Goal: Task Accomplishment & Management: Use online tool/utility

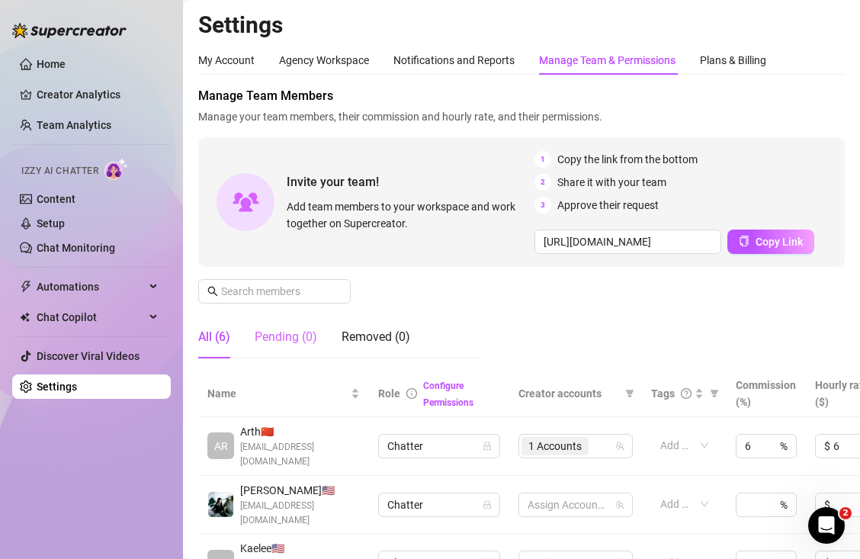
click at [299, 349] on div "Pending (0)" at bounding box center [286, 336] width 62 height 43
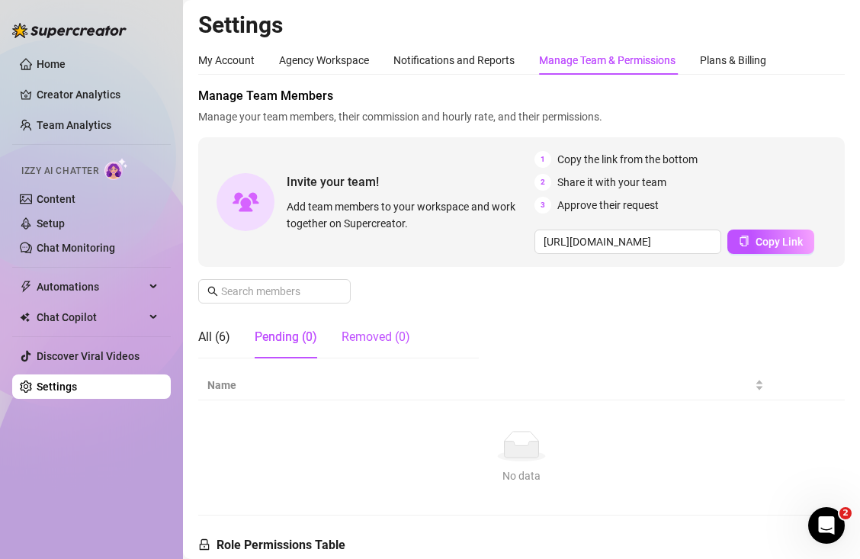
click at [375, 335] on div "Removed (0)" at bounding box center [375, 337] width 69 height 18
click at [335, 66] on div "Agency Workspace" at bounding box center [324, 60] width 90 height 17
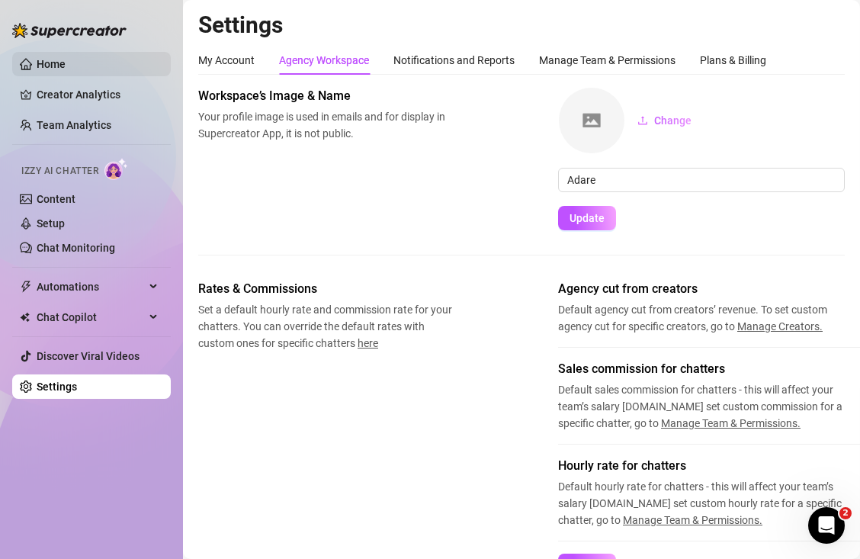
click at [66, 67] on link "Home" at bounding box center [51, 64] width 29 height 12
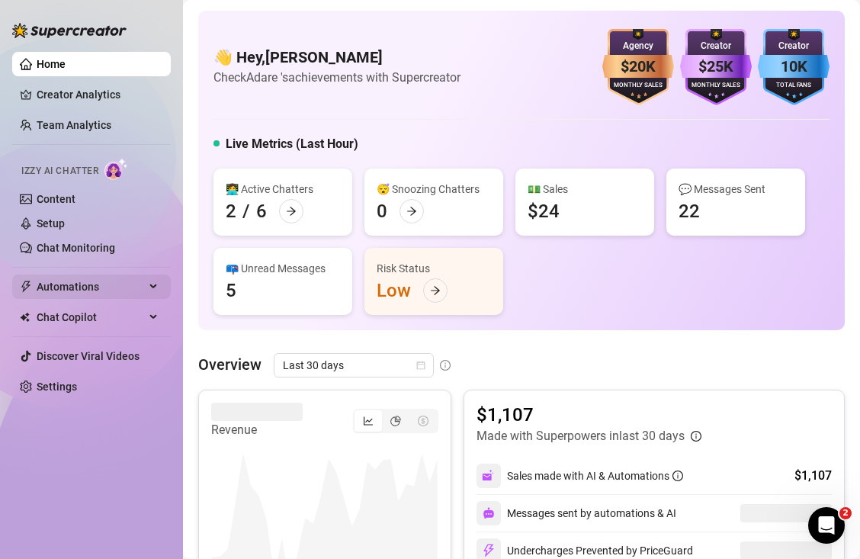
click at [66, 290] on span "Automations" at bounding box center [91, 286] width 108 height 24
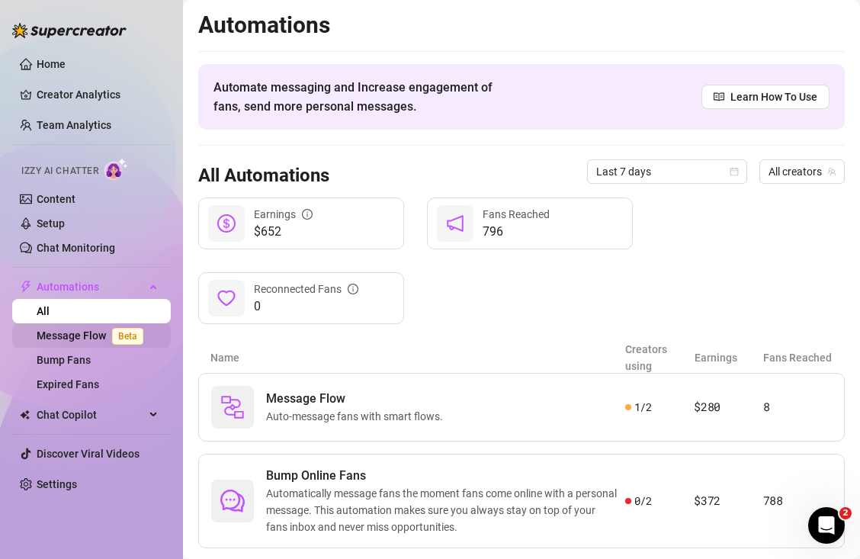
click at [83, 331] on link "Message Flow Beta" at bounding box center [93, 335] width 113 height 12
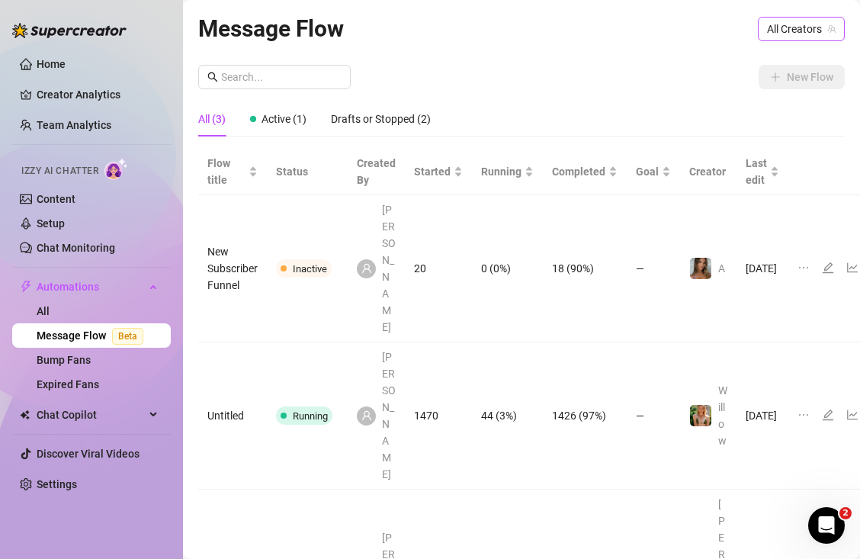
click at [781, 29] on span "All Creators" at bounding box center [801, 29] width 69 height 23
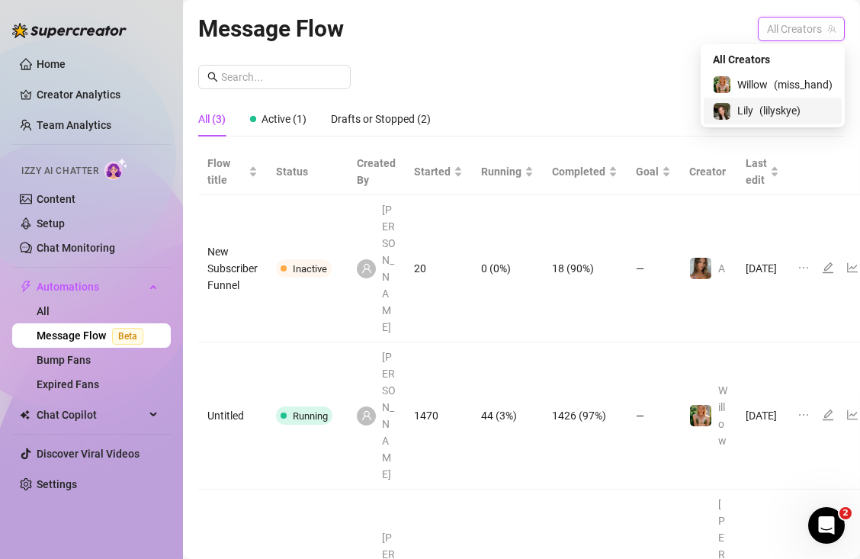
click at [760, 110] on span "( lilyskye )" at bounding box center [779, 110] width 41 height 17
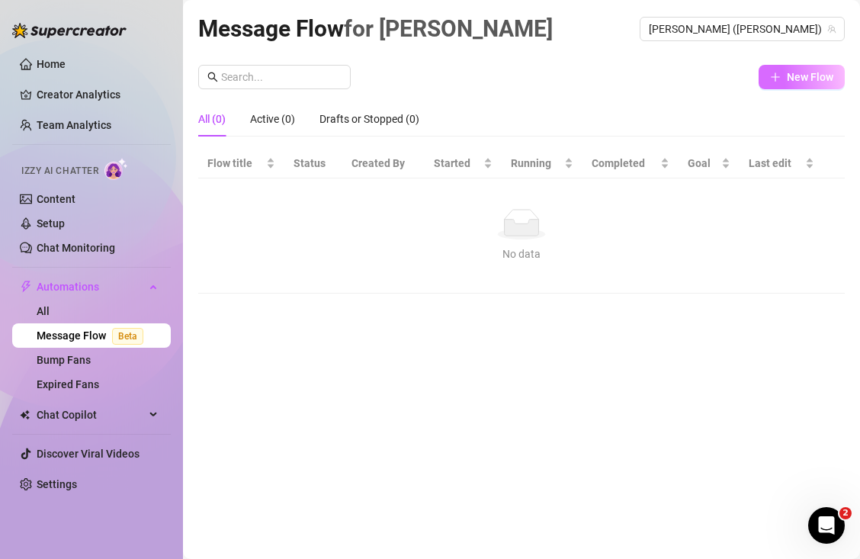
click at [809, 82] on span "New Flow" at bounding box center [809, 77] width 46 height 12
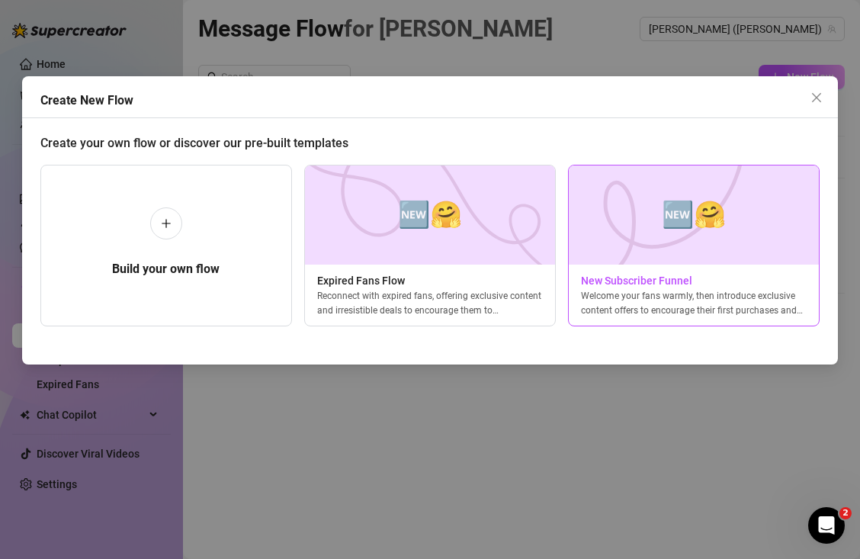
click at [627, 255] on img at bounding box center [693, 214] width 251 height 99
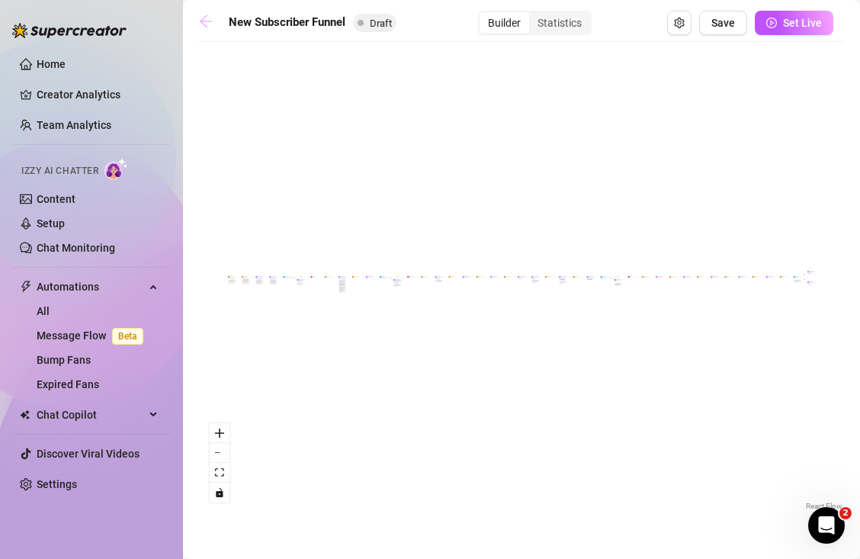
click at [206, 26] on icon "arrow-left" at bounding box center [206, 21] width 12 height 12
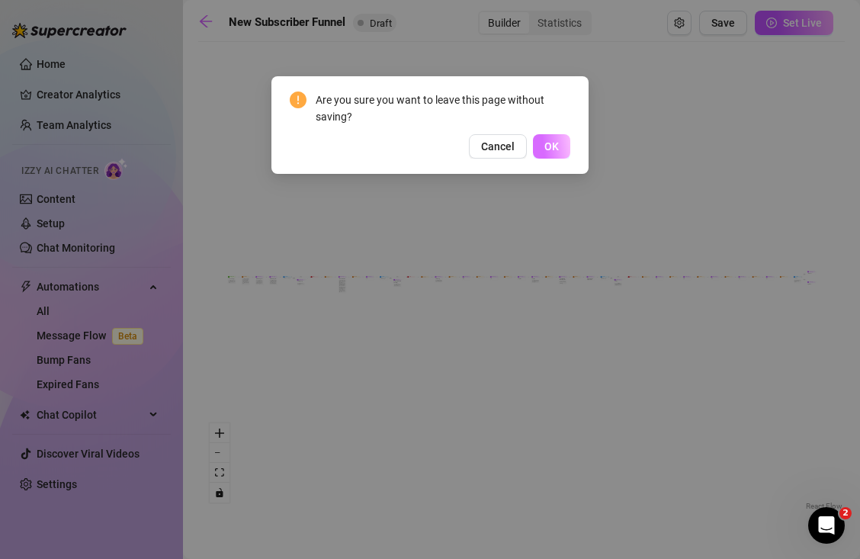
click at [552, 151] on span "OK" at bounding box center [551, 146] width 14 height 12
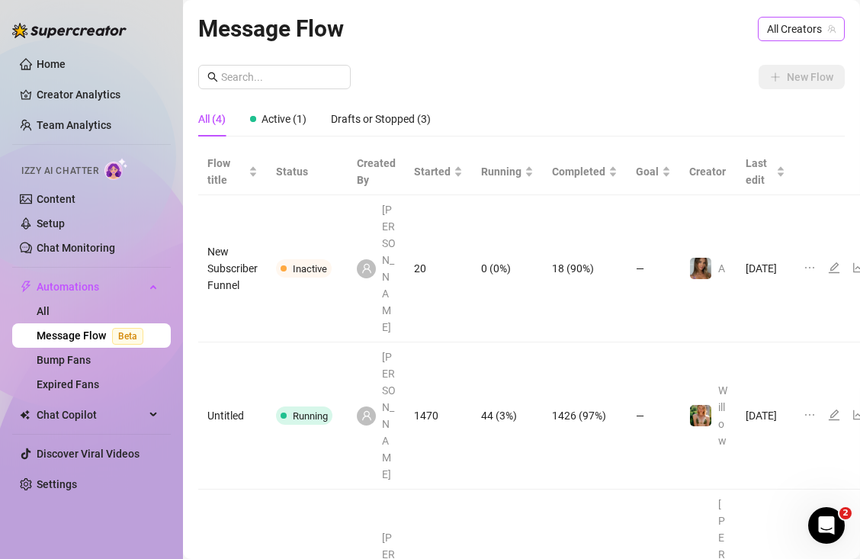
click at [827, 28] on icon "team" at bounding box center [831, 28] width 9 height 9
click at [783, 30] on span "All Creators" at bounding box center [801, 29] width 69 height 23
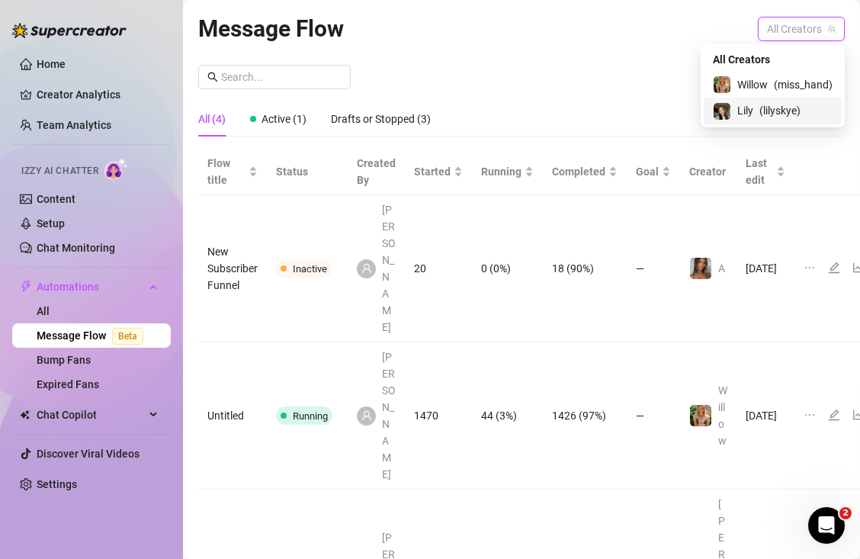
click at [759, 103] on span "( lilyskye )" at bounding box center [779, 110] width 41 height 17
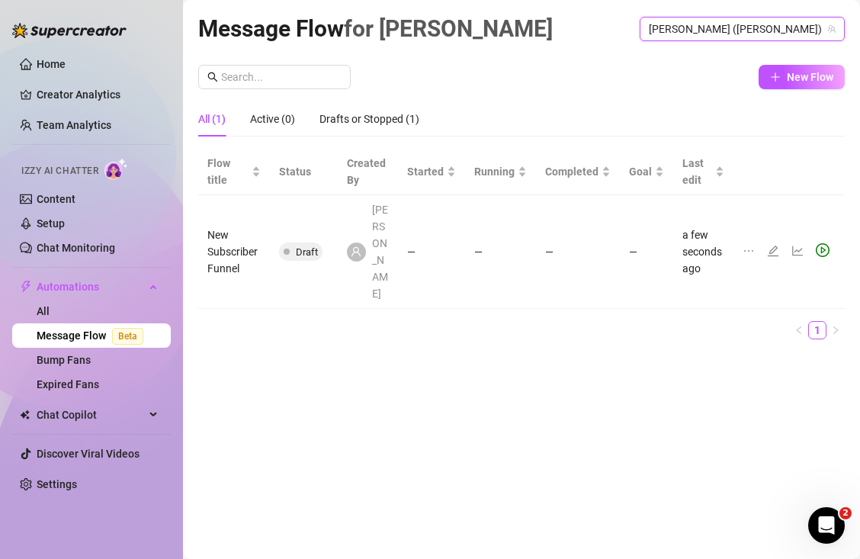
click at [746, 245] on icon "ellipsis" at bounding box center [748, 251] width 12 height 12
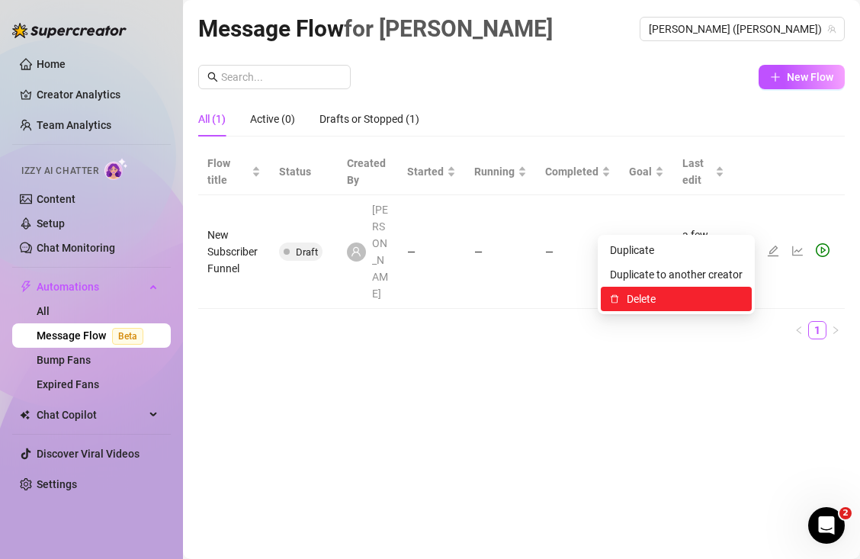
click at [693, 296] on span "Delete" at bounding box center [684, 298] width 116 height 17
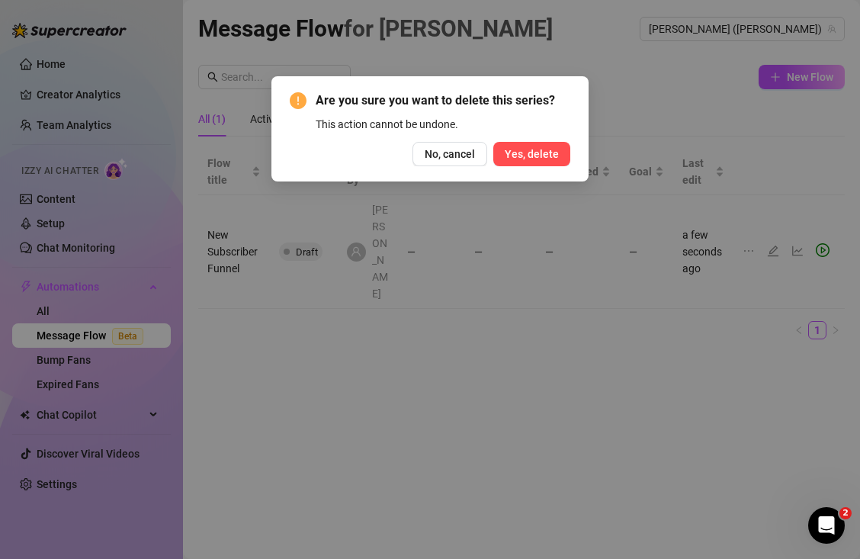
click at [530, 159] on span "Yes, delete" at bounding box center [531, 154] width 54 height 12
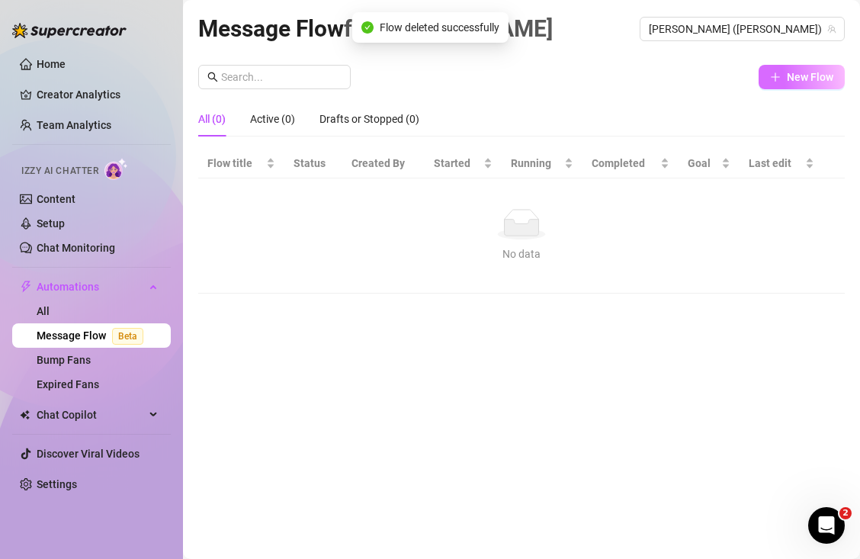
click at [780, 81] on icon "plus" at bounding box center [775, 77] width 11 height 11
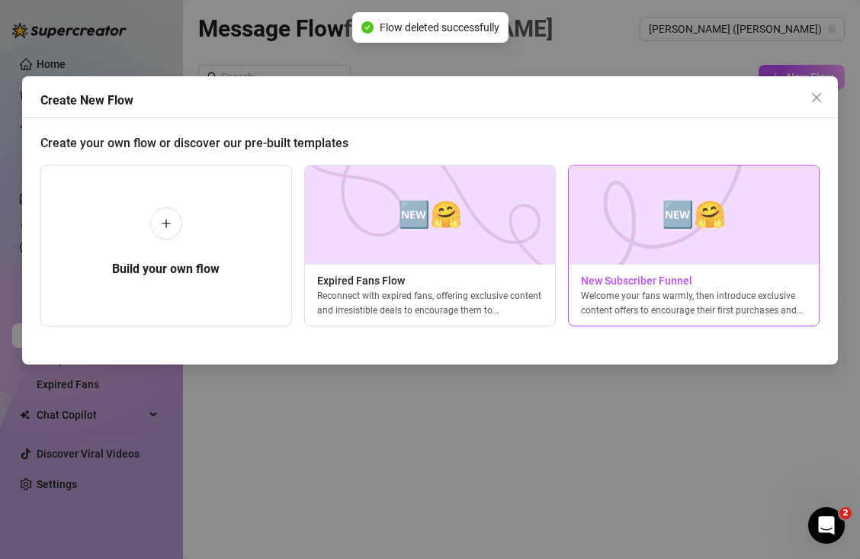
click at [600, 253] on img at bounding box center [693, 214] width 251 height 99
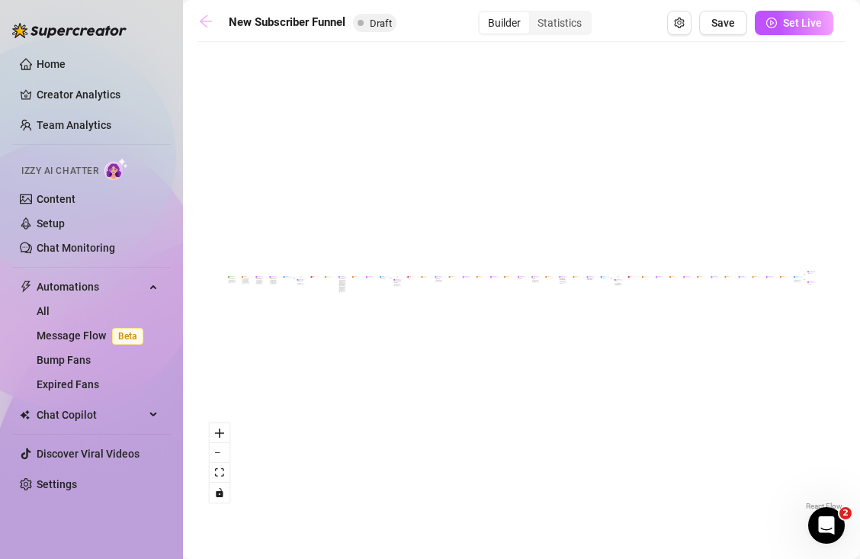
click at [203, 23] on icon "arrow-left" at bounding box center [206, 21] width 12 height 12
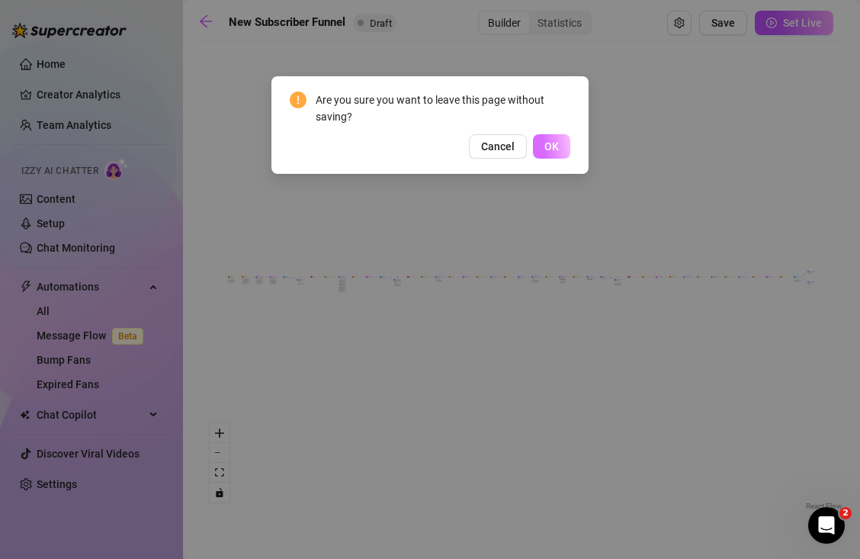
click at [537, 144] on button "OK" at bounding box center [551, 146] width 37 height 24
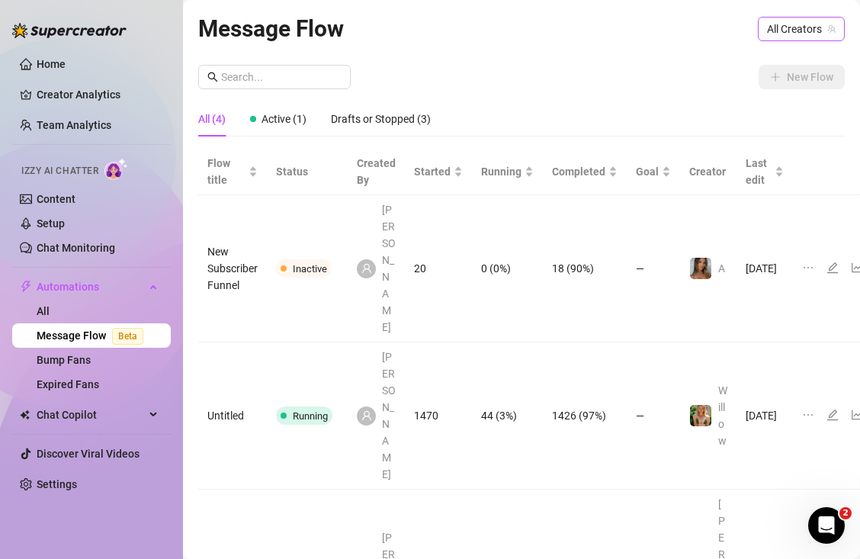
click at [790, 26] on span "All Creators" at bounding box center [801, 29] width 69 height 23
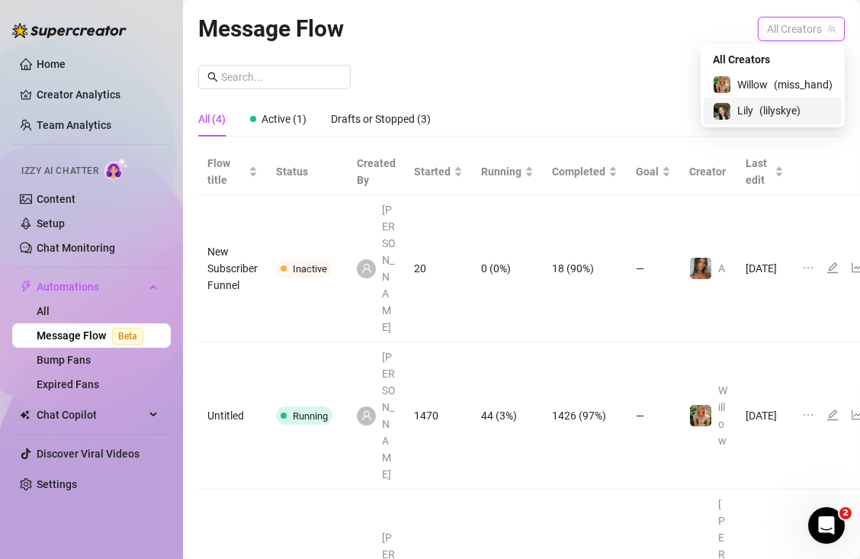
click at [767, 111] on span "( lilyskye )" at bounding box center [779, 110] width 41 height 17
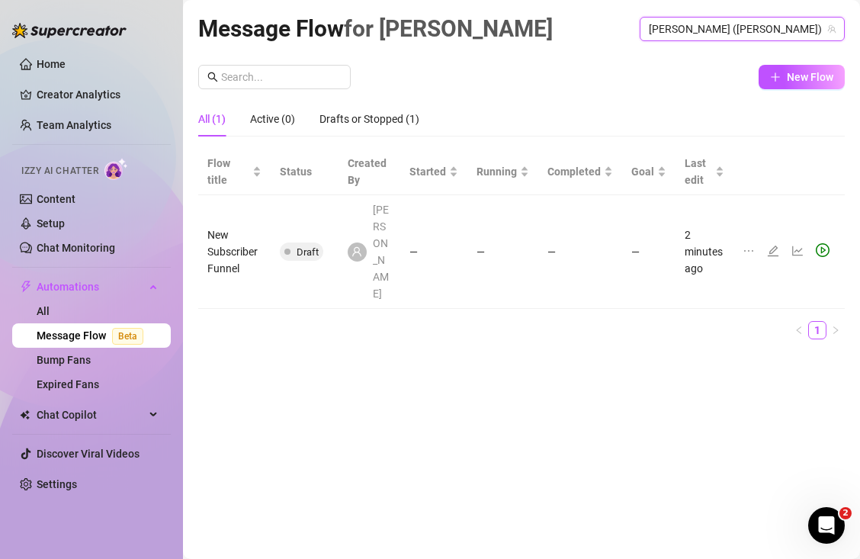
click at [744, 245] on icon "ellipsis" at bounding box center [748, 251] width 12 height 12
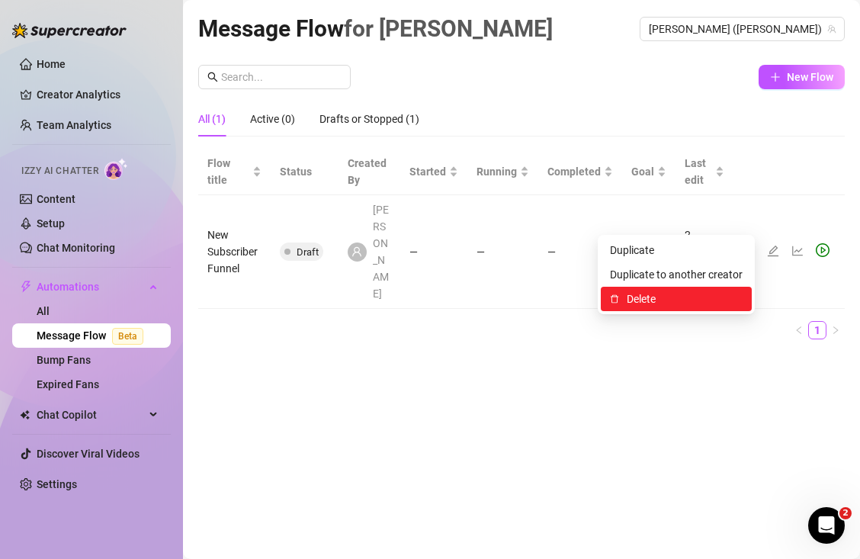
click at [669, 303] on span "Delete" at bounding box center [684, 298] width 116 height 17
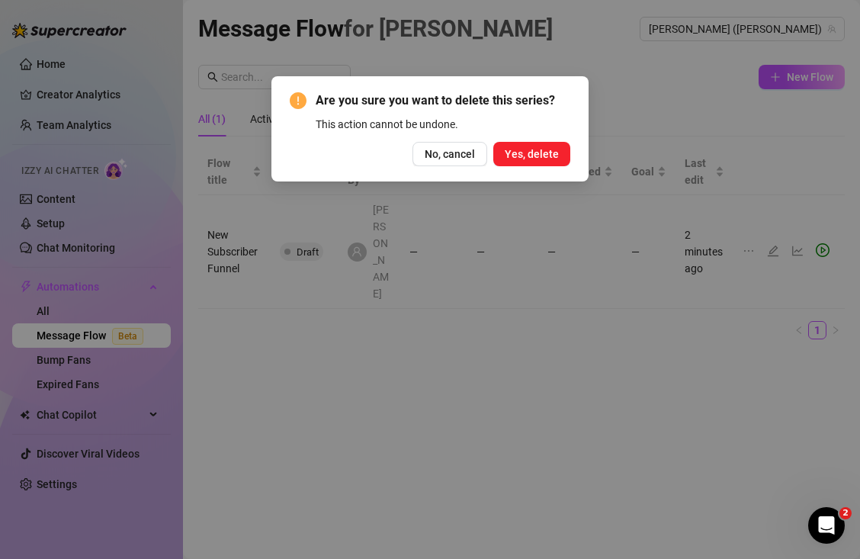
click at [534, 152] on span "Yes, delete" at bounding box center [531, 154] width 54 height 12
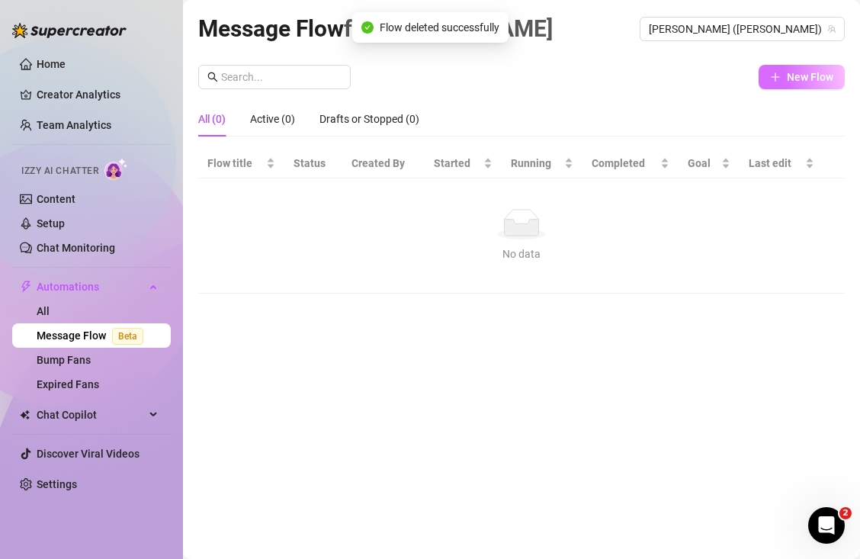
click at [779, 73] on icon "plus" at bounding box center [775, 77] width 11 height 11
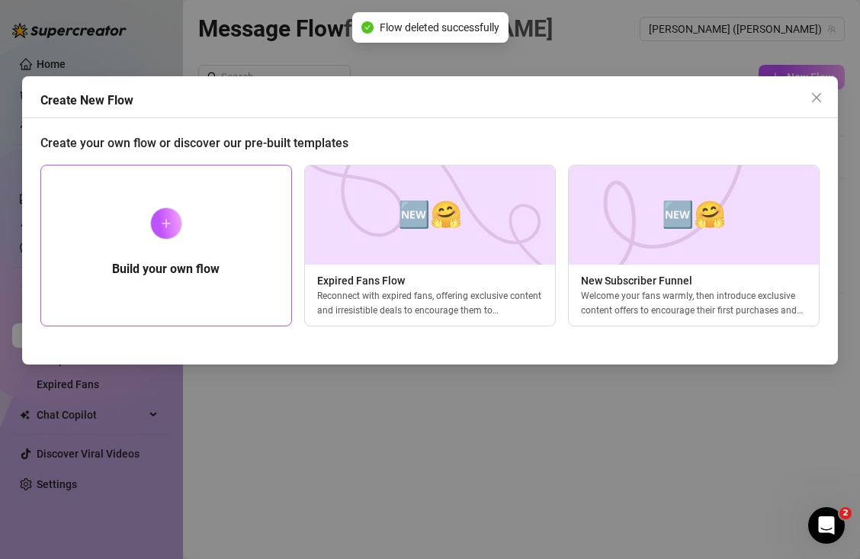
click at [213, 268] on h5 "Build your own flow" at bounding box center [165, 269] width 107 height 18
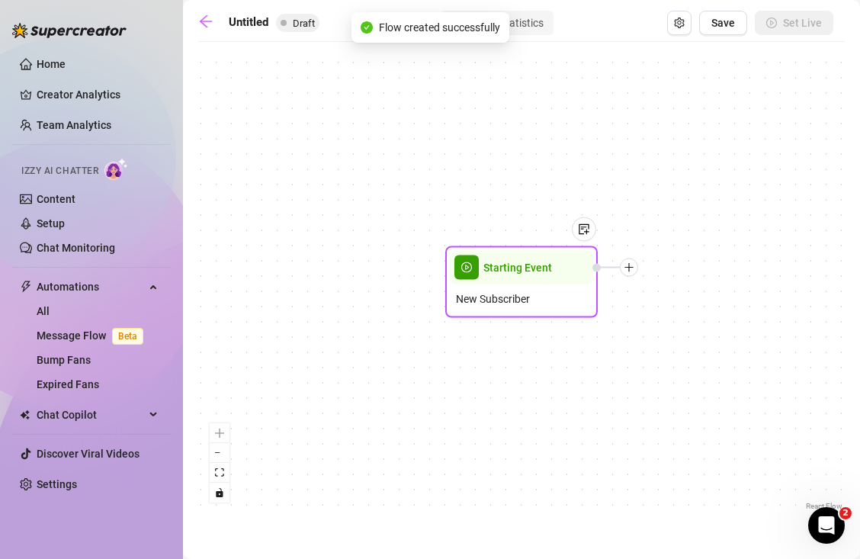
click at [635, 273] on div at bounding box center [629, 267] width 18 height 18
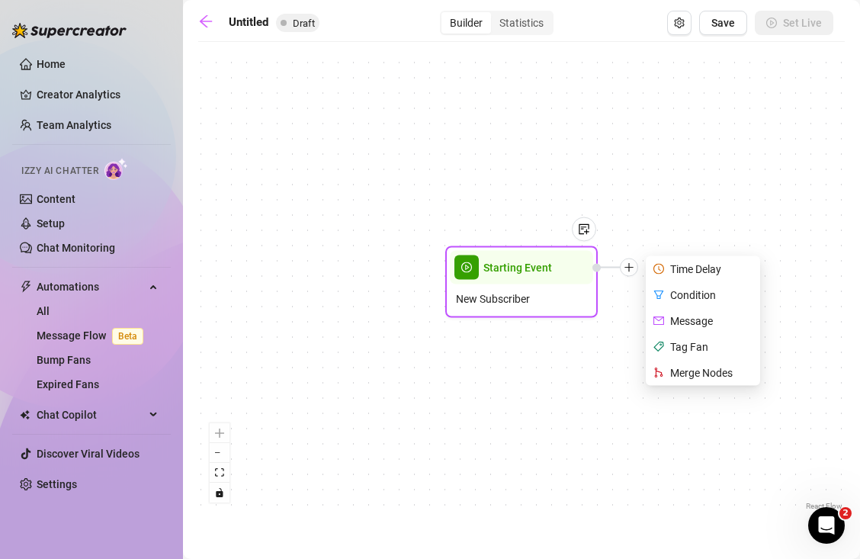
click at [678, 267] on div "Time Delay" at bounding box center [703, 269] width 111 height 26
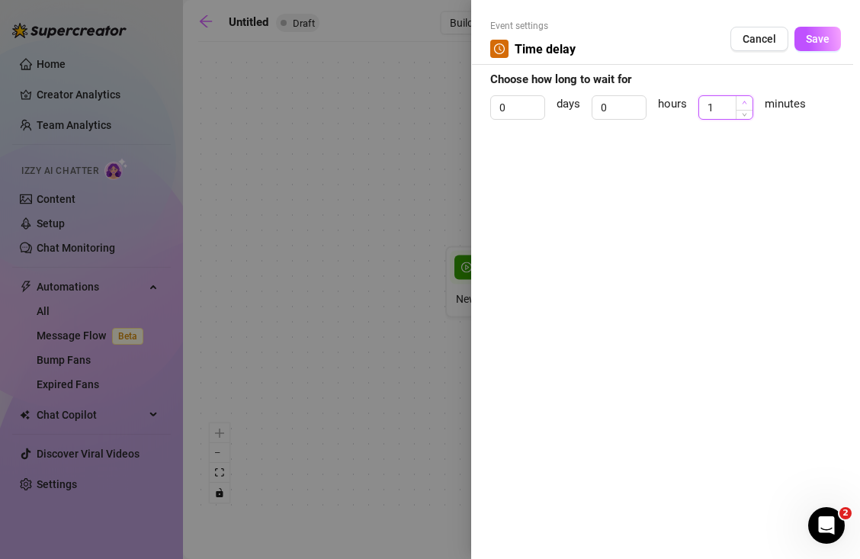
click at [748, 101] on span "Increase Value" at bounding box center [743, 103] width 17 height 14
type input "2"
click at [748, 101] on span "Increase Value" at bounding box center [743, 103] width 17 height 14
click at [824, 40] on span "Save" at bounding box center [817, 39] width 24 height 12
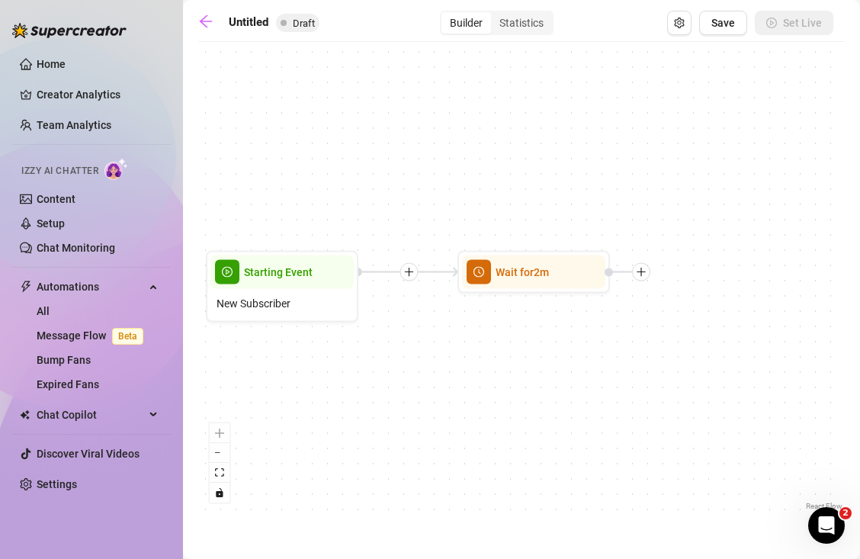
drag, startPoint x: 721, startPoint y: 361, endPoint x: 468, endPoint y: 364, distance: 253.0
click at [469, 364] on div "Wait for 2m Starting Event New Subscriber" at bounding box center [521, 282] width 646 height 464
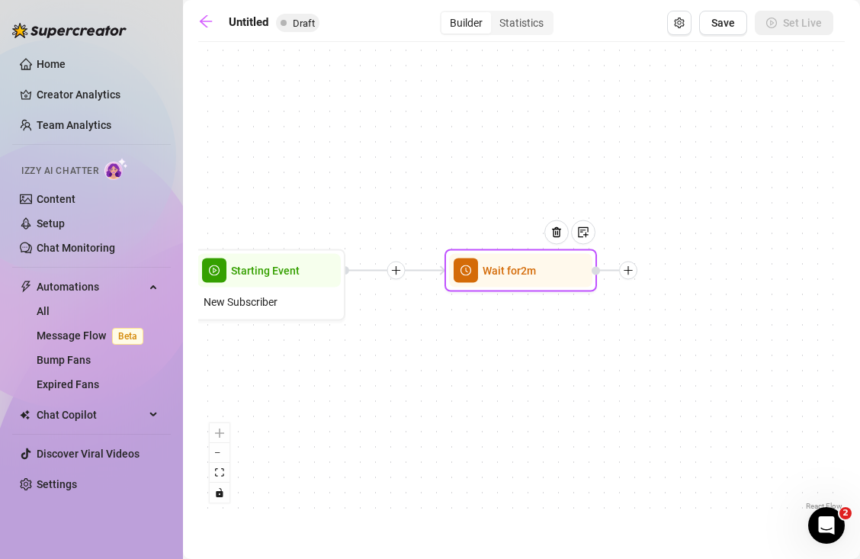
click at [632, 274] on icon "plus" at bounding box center [628, 270] width 11 height 11
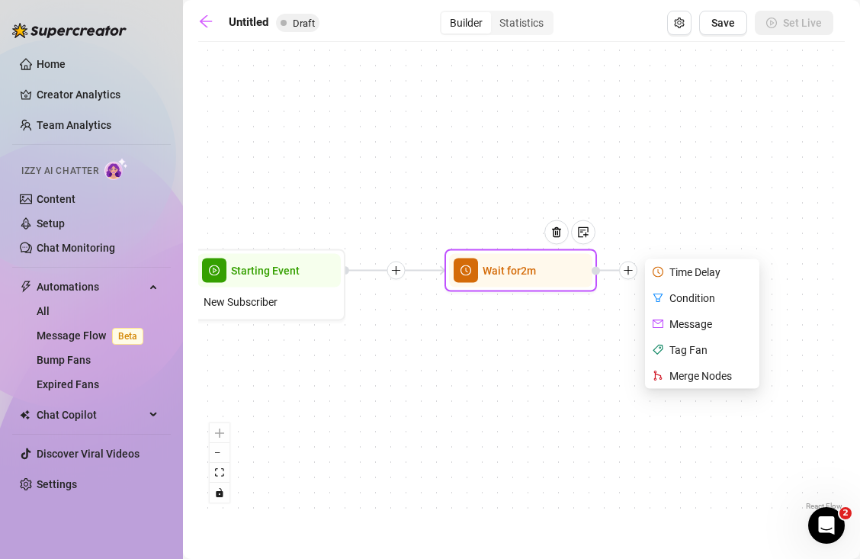
click at [693, 318] on div "Message" at bounding box center [703, 324] width 111 height 26
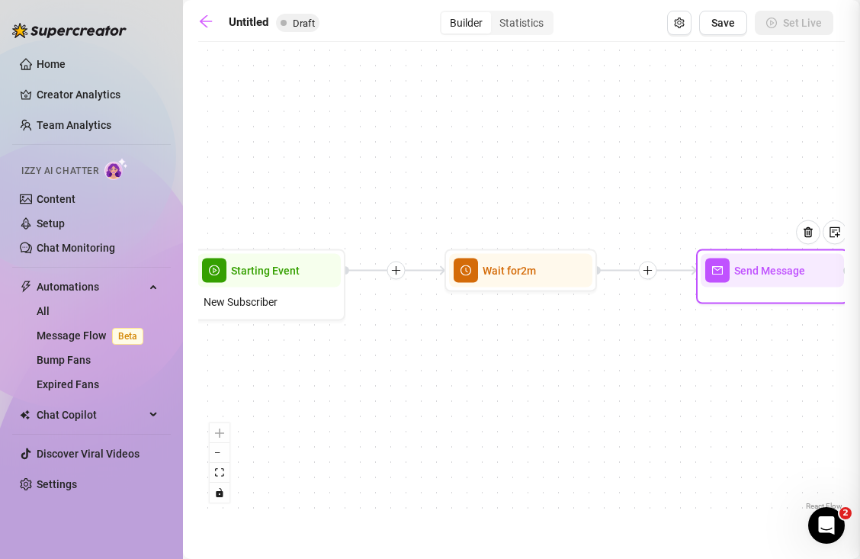
type textarea "Write your message here"
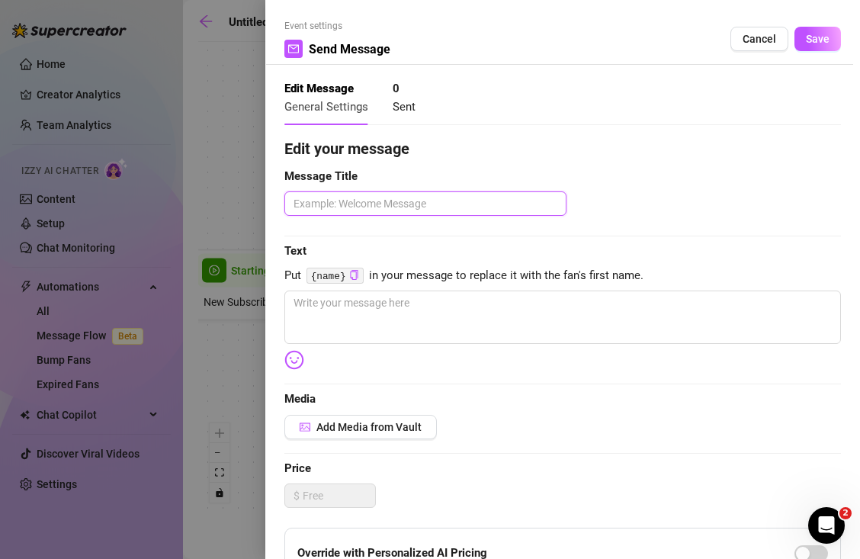
click at [479, 203] on textarea at bounding box center [425, 203] width 282 height 24
type textarea "w"
type textarea "we"
type textarea "wel"
type textarea "welc"
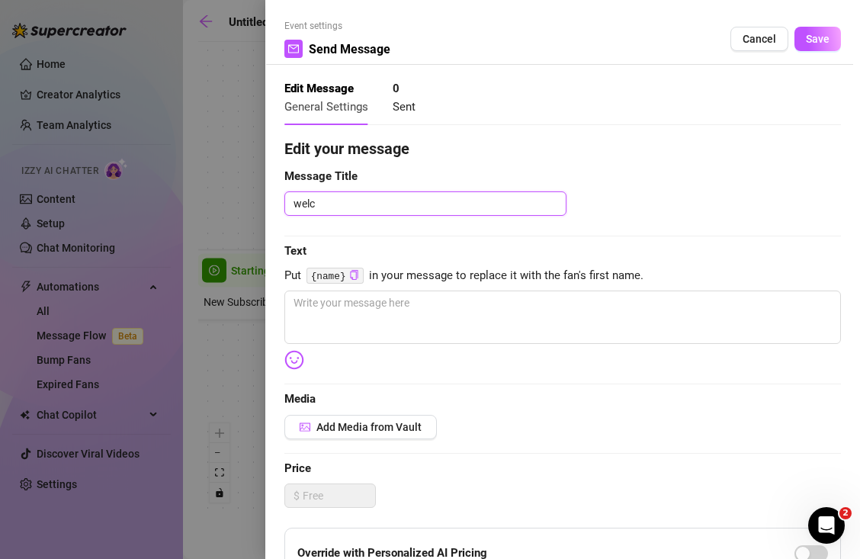
type textarea "welco"
type textarea "welcom"
type textarea "welcome"
type textarea "welcome m"
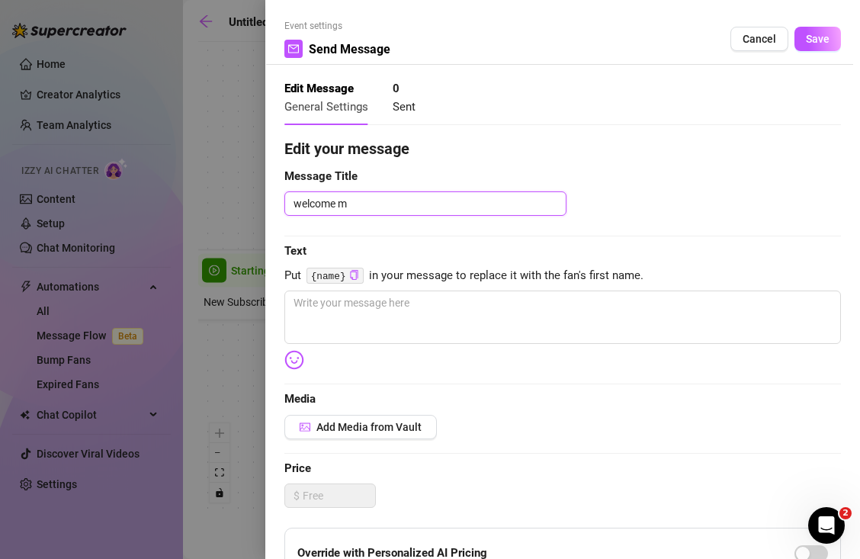
type textarea "welcome me"
type textarea "welcome mes"
type textarea "welcome mess"
type textarea "welcome messa"
type textarea "welcome messag"
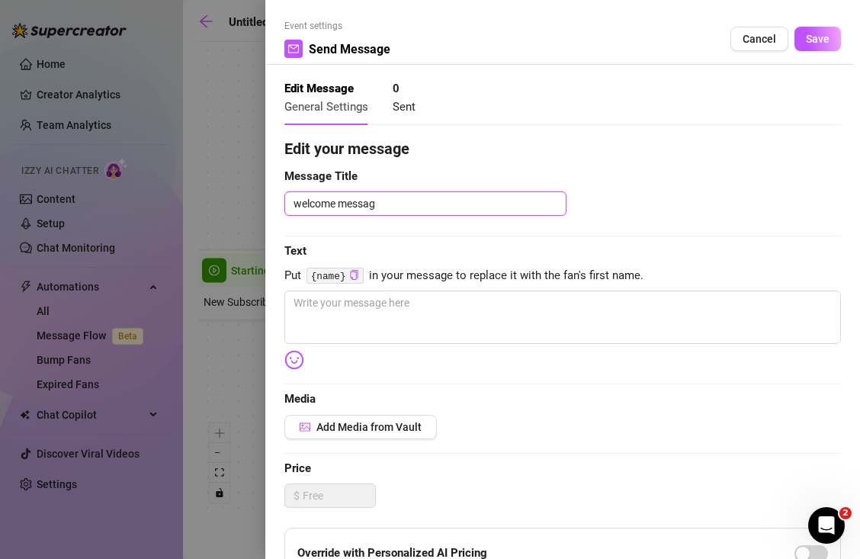
type textarea "welcome message"
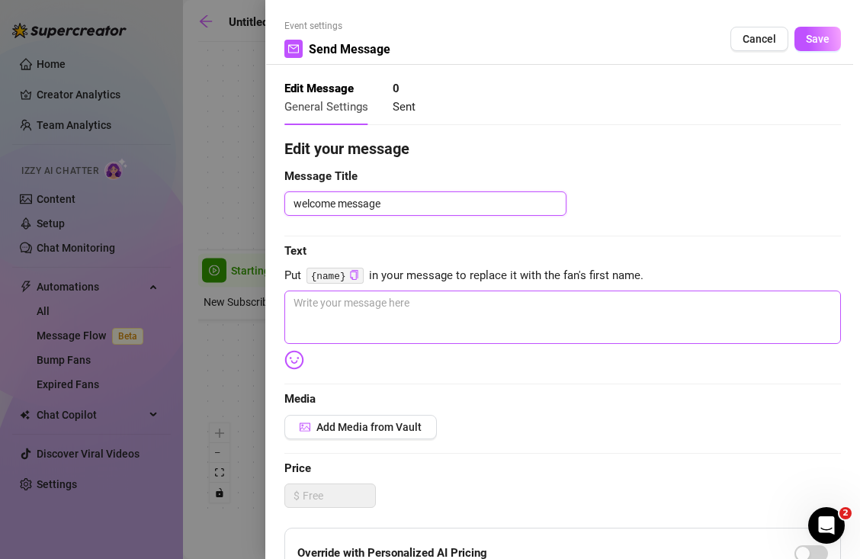
type textarea "welcome message"
click at [426, 307] on textarea at bounding box center [562, 316] width 556 height 53
type textarea "t"
type textarea "th"
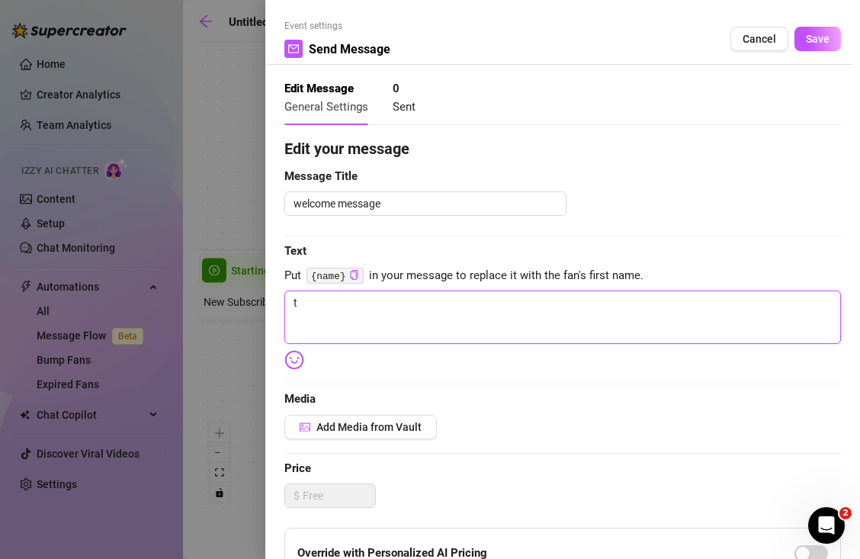
type textarea "th"
type textarea "tha"
type textarea "than"
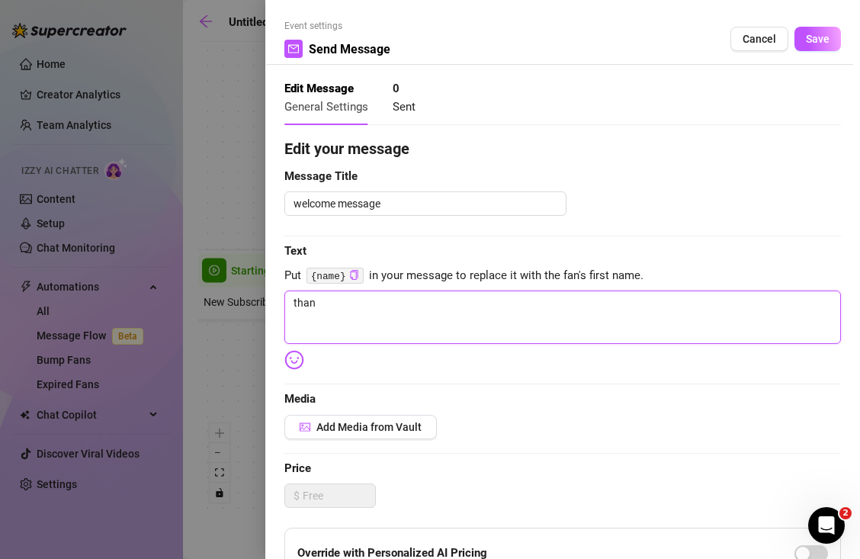
type textarea "thank"
type textarea "thank y"
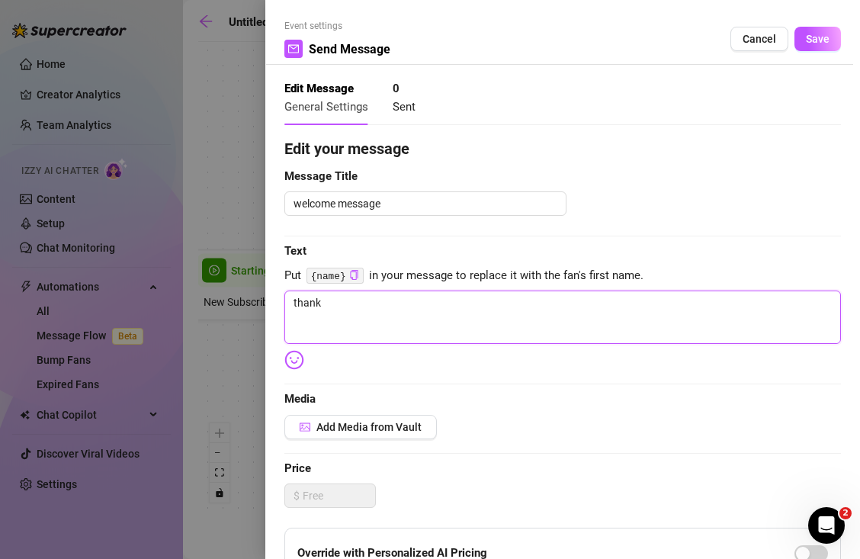
type textarea "thank y"
type textarea "thank yo"
type textarea "thank you"
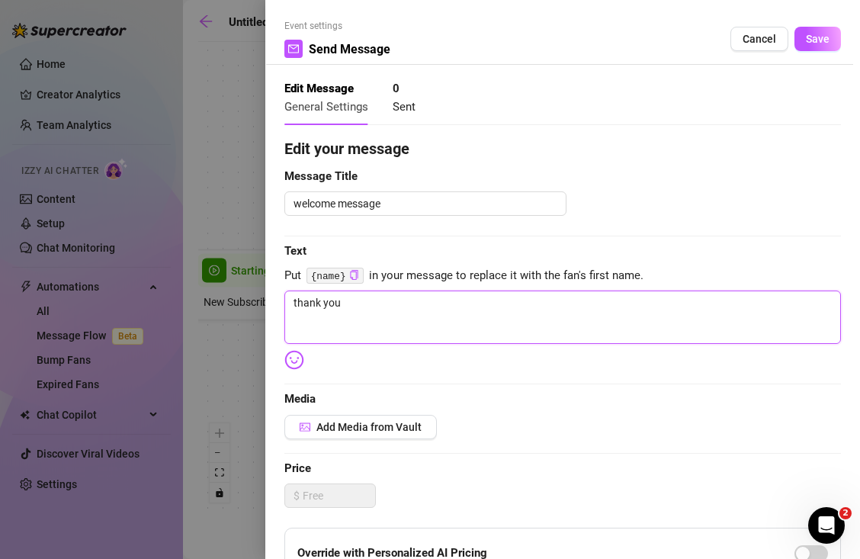
type textarea "thank you"
type textarea "thank you f"
type textarea "thank you fo"
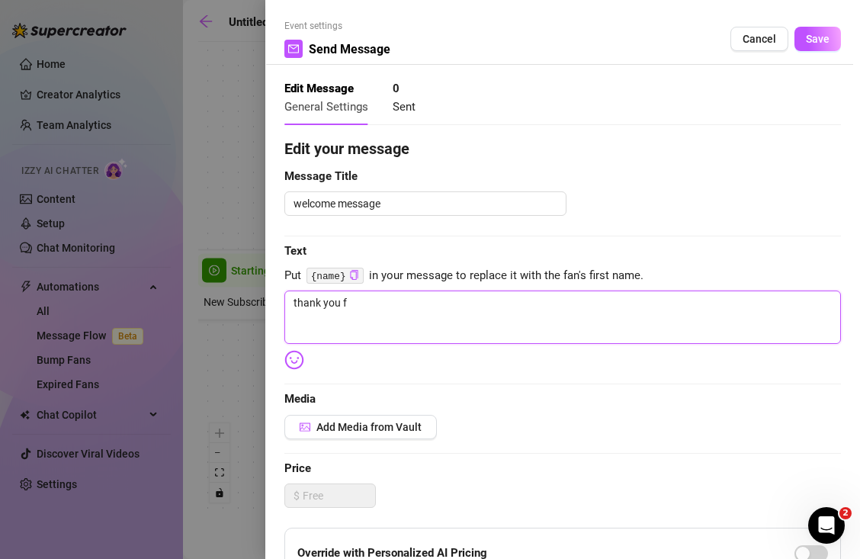
type textarea "thank you fo"
type textarea "thank you for"
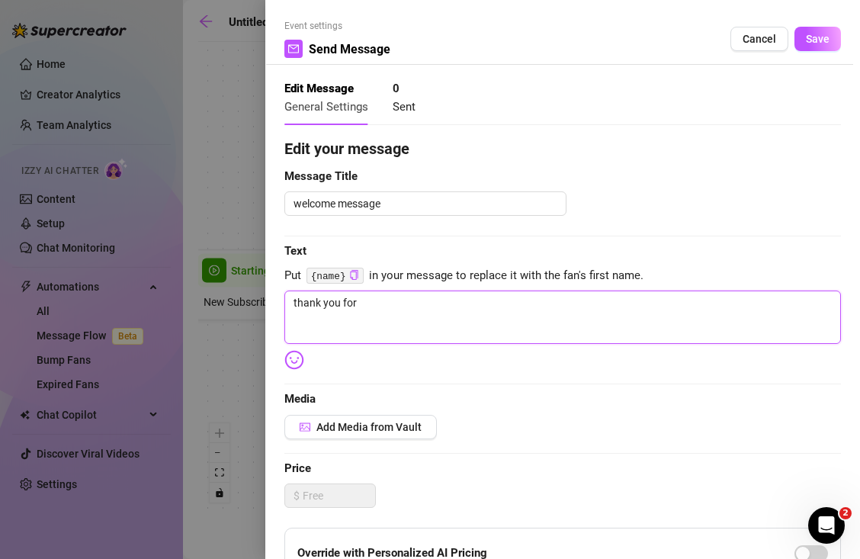
type textarea "thank you for t"
type textarea "thank you for th"
type textarea "thank you for the"
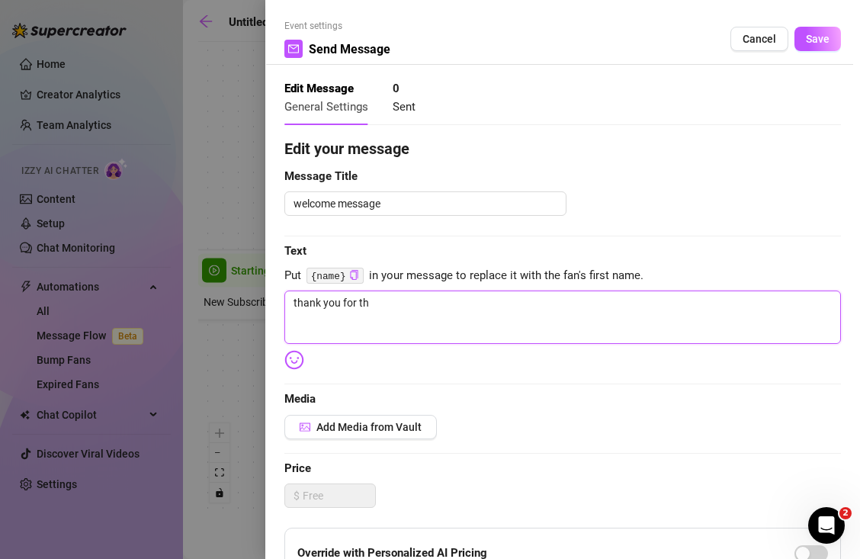
type textarea "thank you for the"
drag, startPoint x: 387, startPoint y: 300, endPoint x: 282, endPoint y: 296, distance: 105.3
click at [282, 296] on div "Event settings Send Message Cancel Save Edit Message General Settings 0 Sent Ed…" at bounding box center [562, 279] width 594 height 559
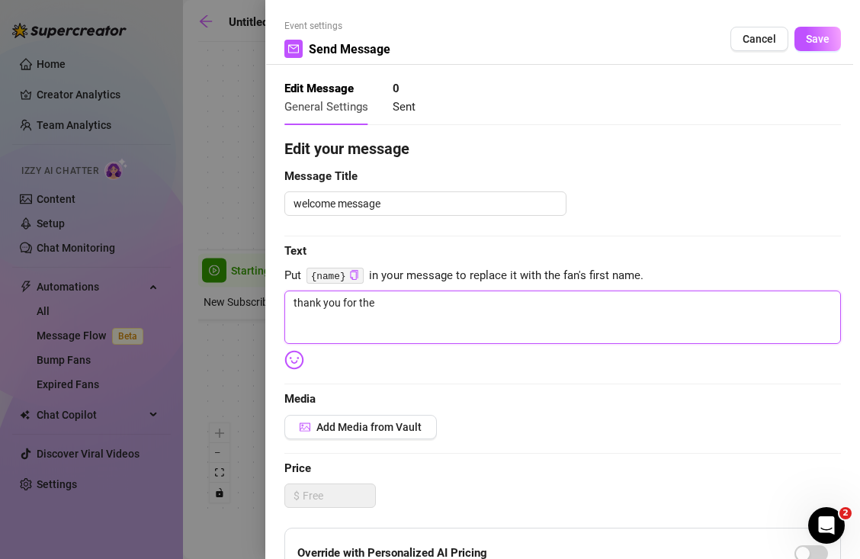
type textarea "c"
type textarea "cu"
type textarea "cut"
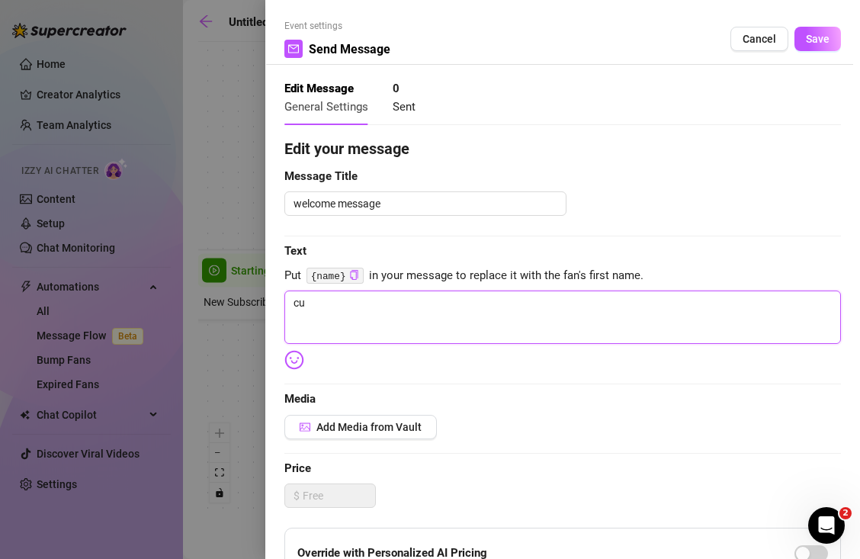
type textarea "cut"
type textarea "cute"
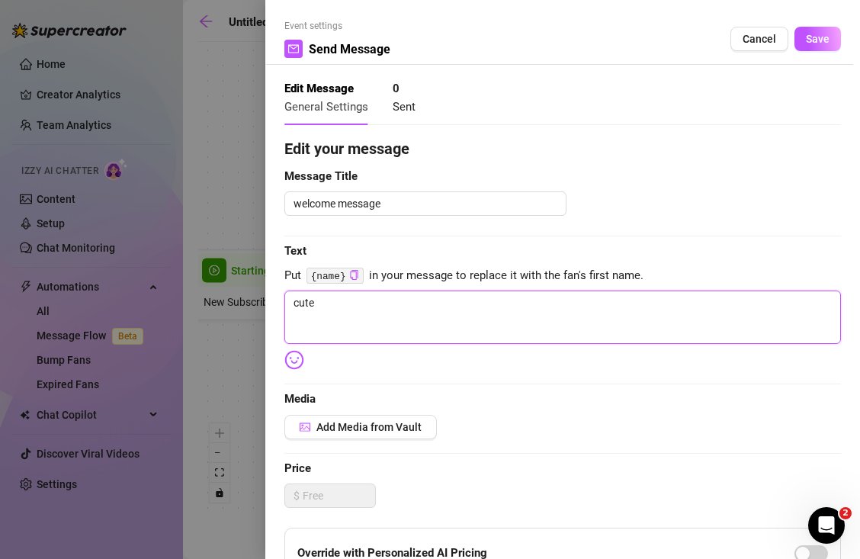
type textarea "cute u"
type textarea "cute us"
type textarea "cute use"
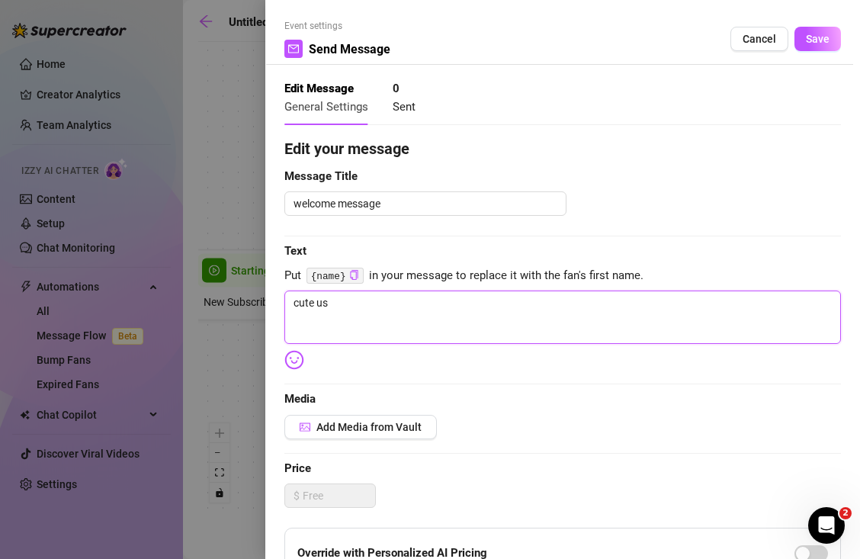
type textarea "cute use"
type textarea "cute usen"
type textarea "cute usena"
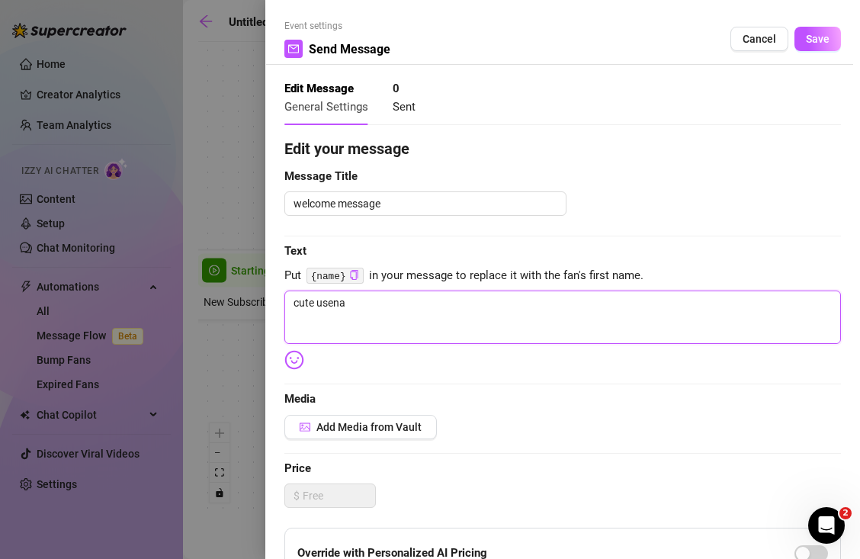
type textarea "cute usenam"
type textarea "cute usename"
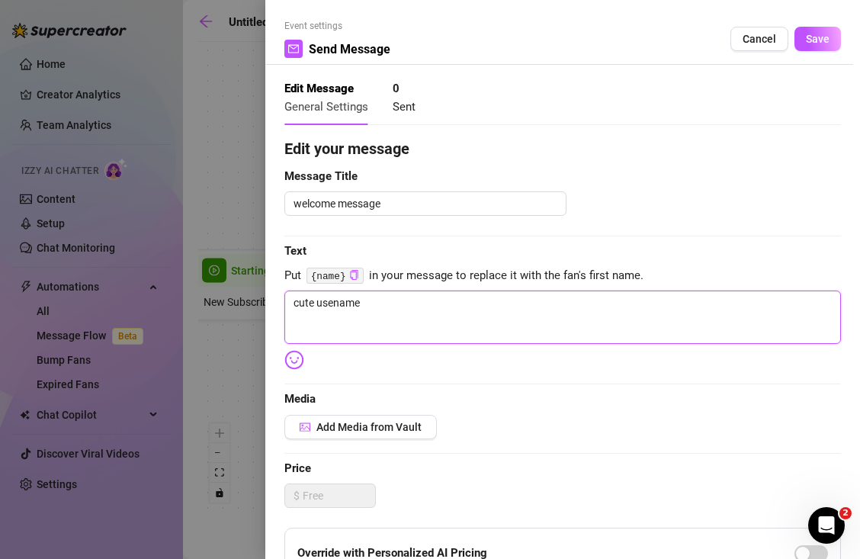
type textarea "cute usename"
type textarea "cute usenam"
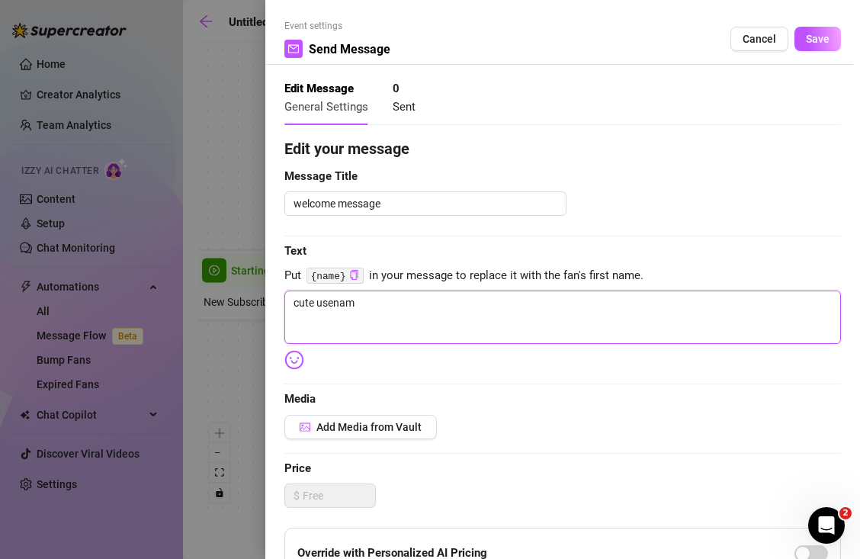
type textarea "cute usena"
type textarea "cute usen"
type textarea "cute use"
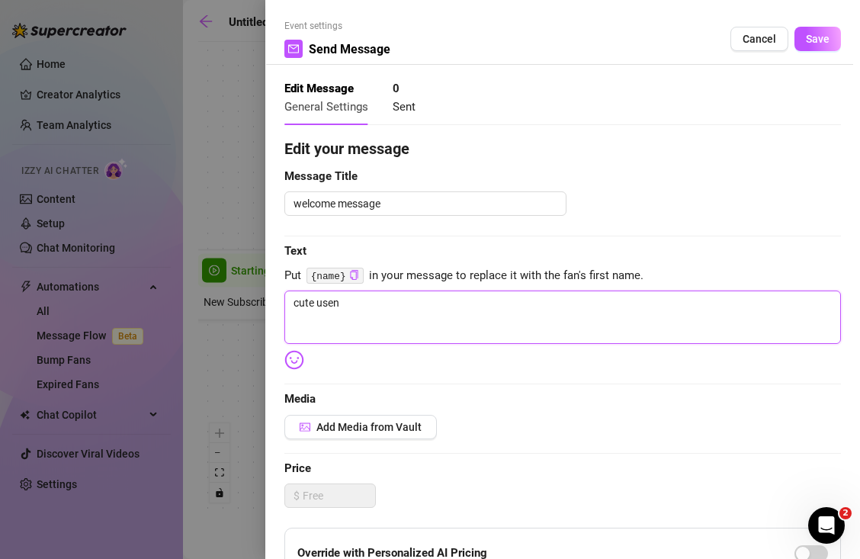
type textarea "cute use"
type textarea "cute user"
type textarea "cute usern"
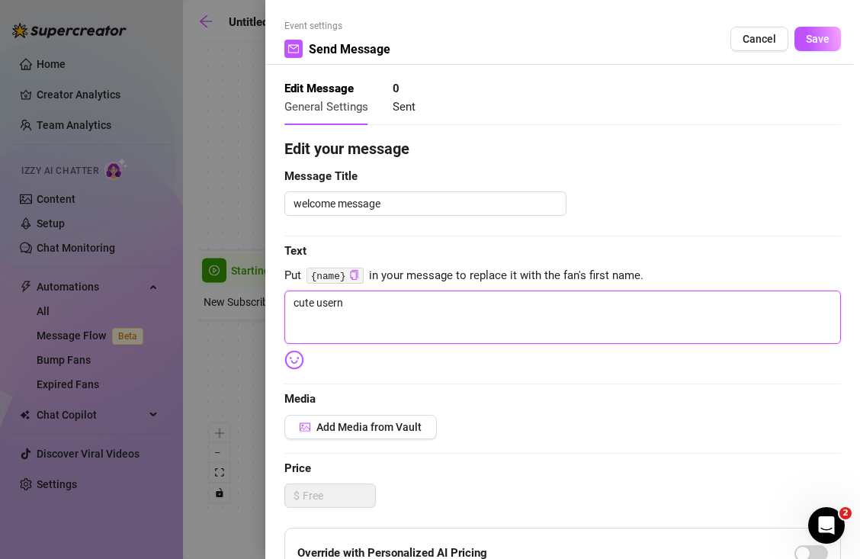
type textarea "cute userna"
type textarea "cute usernam"
type textarea "cute username"
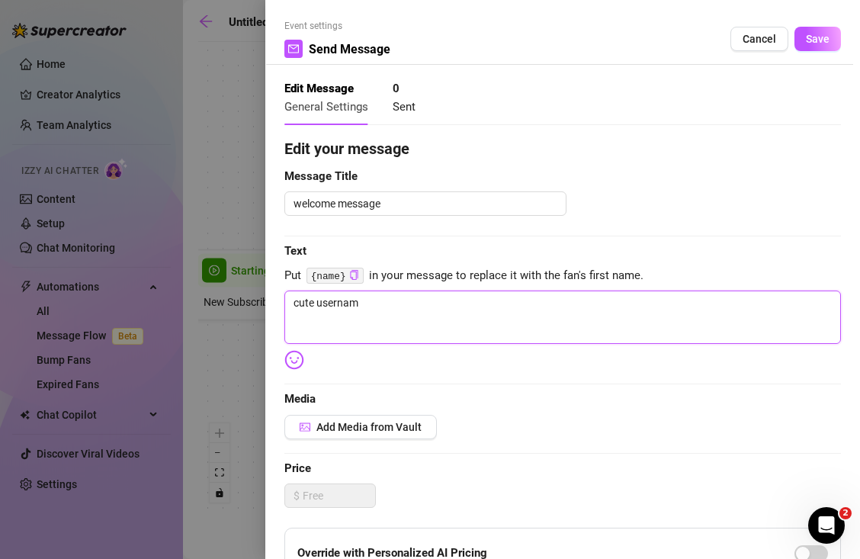
type textarea "cute username"
type textarea "cute username 🥰"
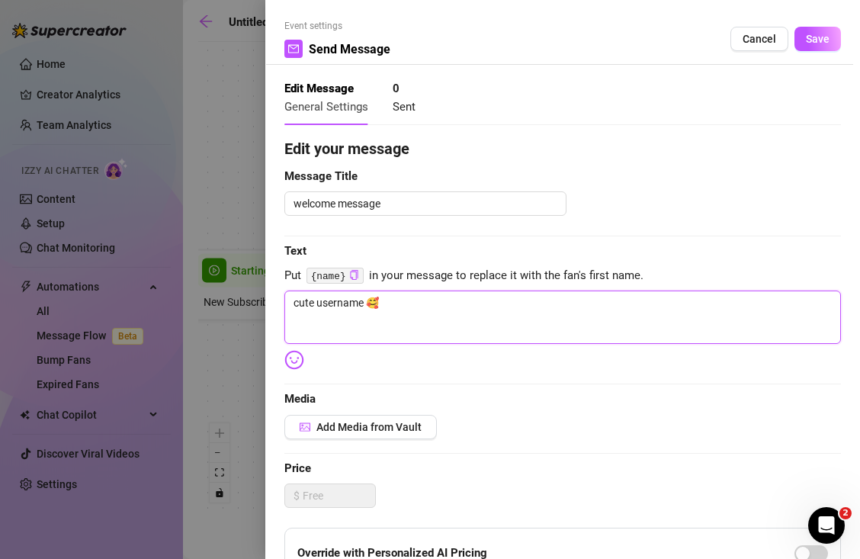
type textarea "cute username 🥰"
type textarea "cute username 🥰 i"
type textarea "cute username 🥰 is"
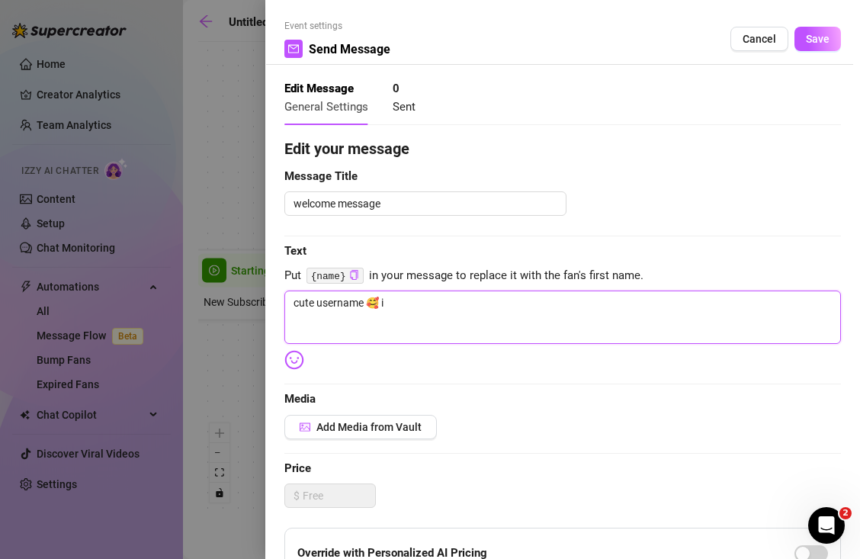
type textarea "cute username 🥰 is"
type textarea "cute username 🥰 is t"
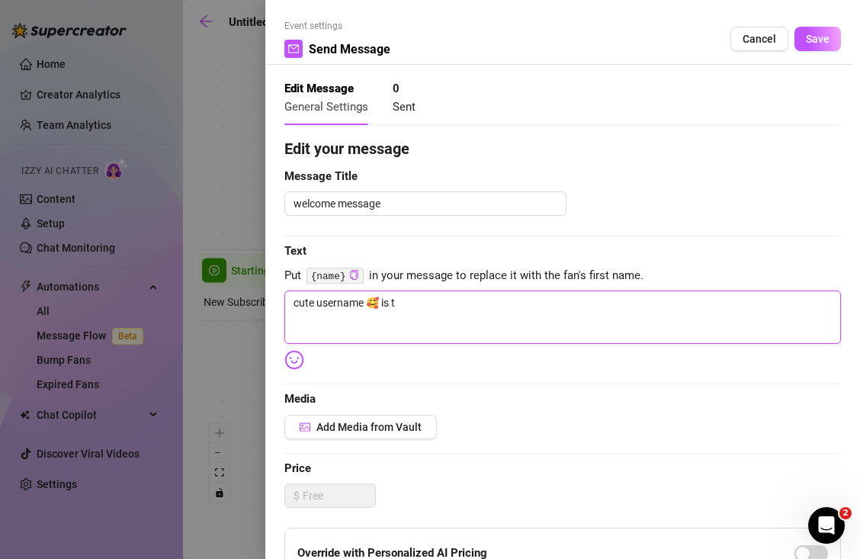
type textarea "cute username 🥰 is th"
type textarea "cute username 🥰 is tha"
type textarea "cute username 🥰 is that"
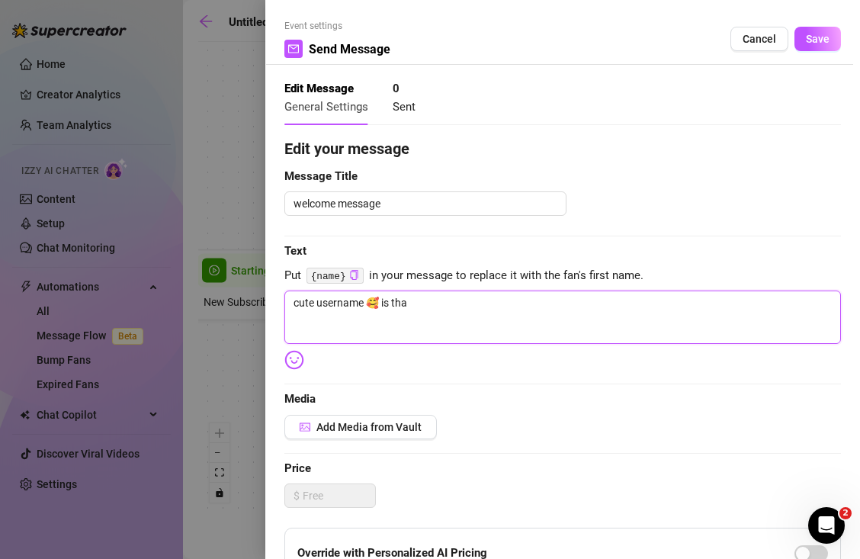
type textarea "cute username 🥰 is that"
type textarea "cute username 🥰 is that w"
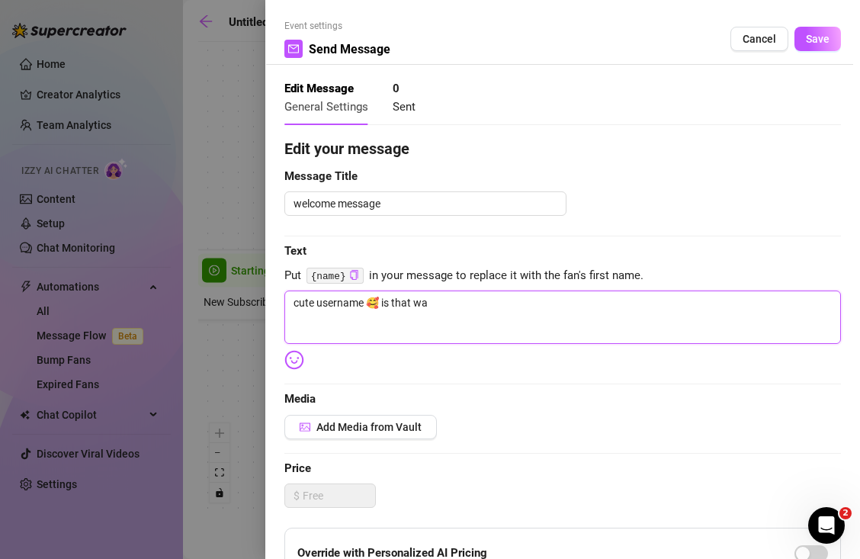
type textarea "cute username 🥰 is that wah"
type textarea "cute username 🥰 is that waht"
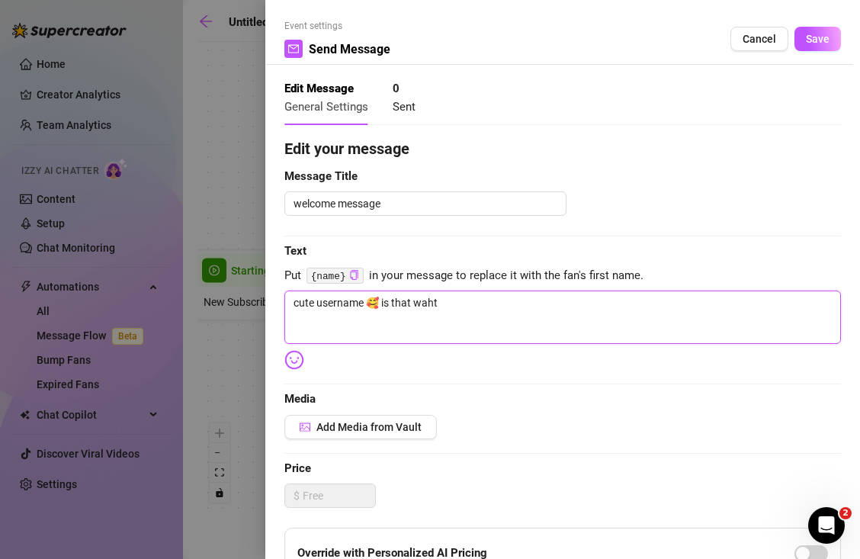
type textarea "cute username 🥰 is that waht"
type textarea "cute username 🥰 is that waht i"
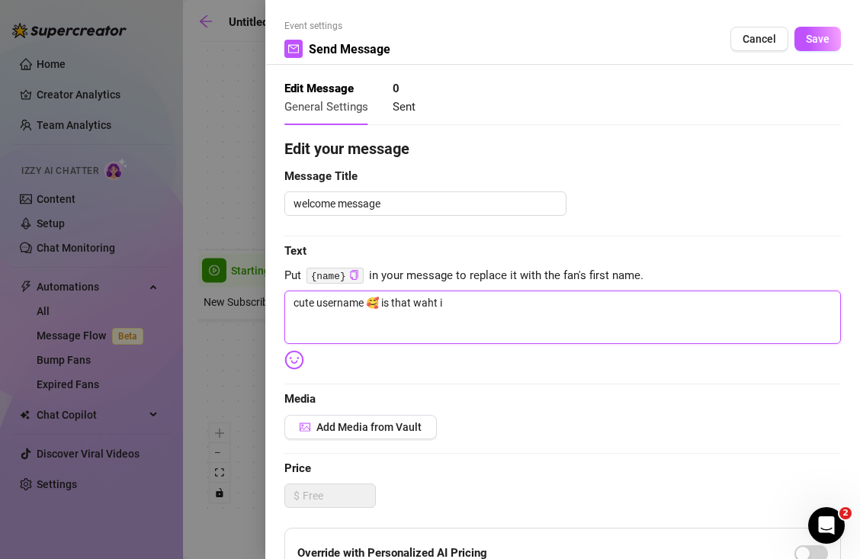
type textarea "cute username 🥰 is that waht i s"
type textarea "cute username 🥰 is that waht i sh"
type textarea "cute username 🥰 is that waht i sho"
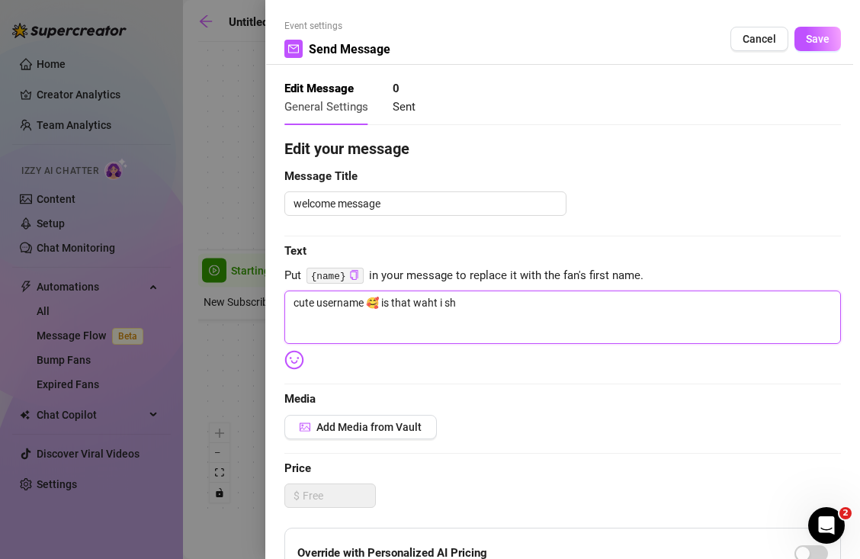
type textarea "cute username 🥰 is that waht i sho"
type textarea "cute username 🥰 is that waht i sh"
type textarea "cute username 🥰 is that waht i s"
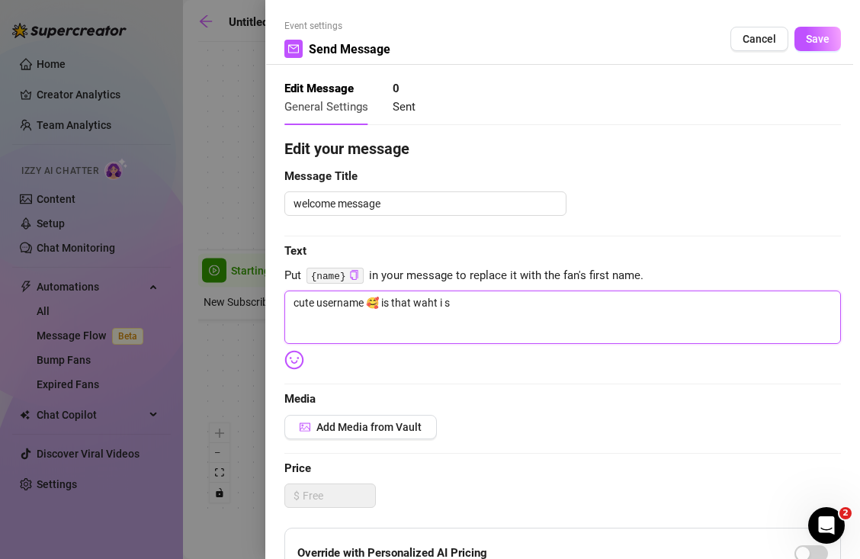
type textarea "cute username 🥰 is that waht i"
type textarea "cute username 🥰 is that waht"
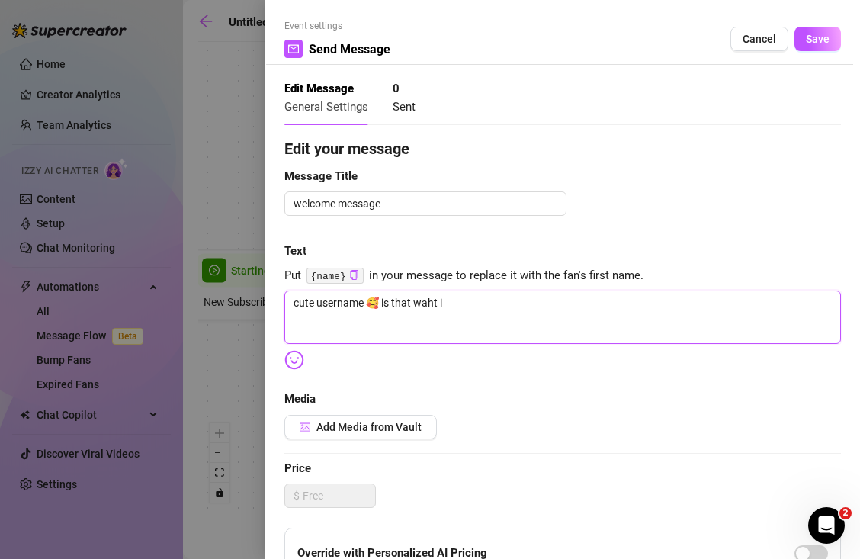
type textarea "cute username 🥰 is that waht"
type textarea "cute username 🥰 is that wah"
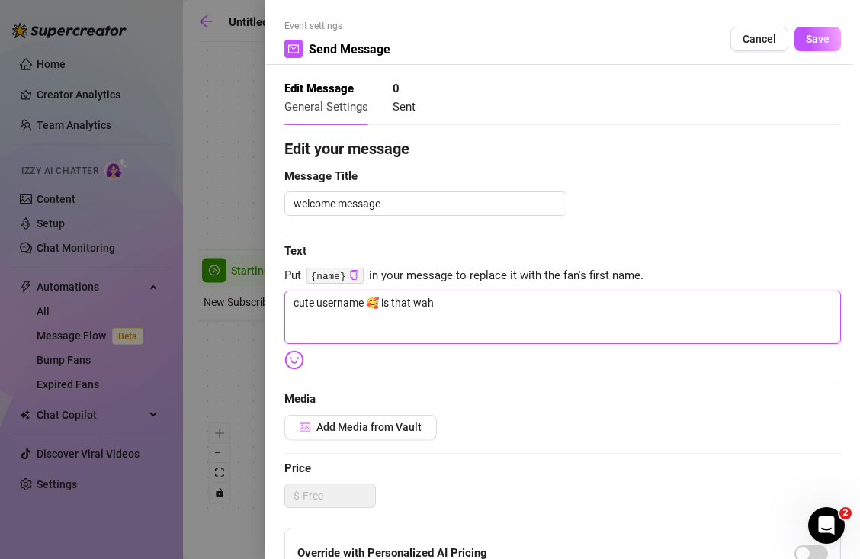
type textarea "cute username 🥰 is that wa"
type textarea "cute username 🥰 is that w"
type textarea "cute username 🥰 is that wh"
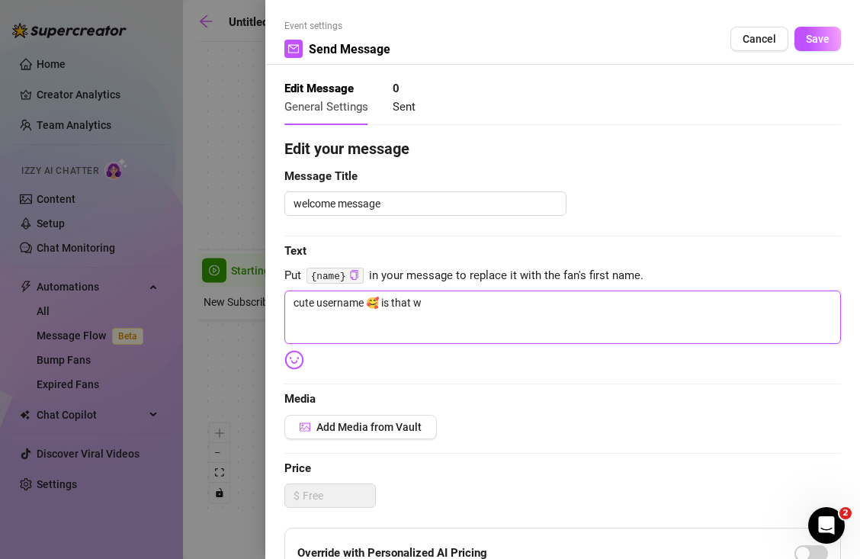
type textarea "cute username 🥰 is that wh"
type textarea "cute username 🥰 is that wha"
type textarea "cute username 🥰 is that what"
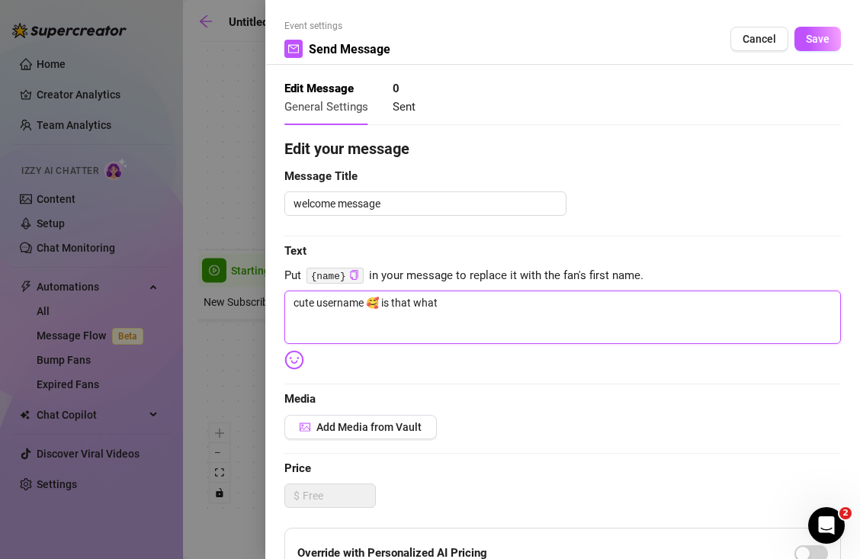
type textarea "cute username 🥰 is that what"
type textarea "cute username 🥰 is that what i"
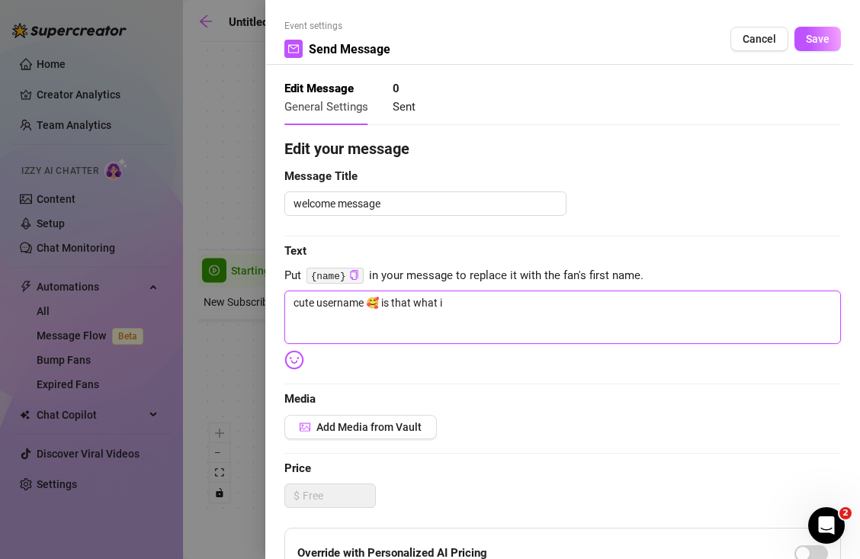
type textarea "cute username 🥰 is that what i"
type textarea "cute username 🥰 is that what i s"
type textarea "cute username 🥰 is that what i sh"
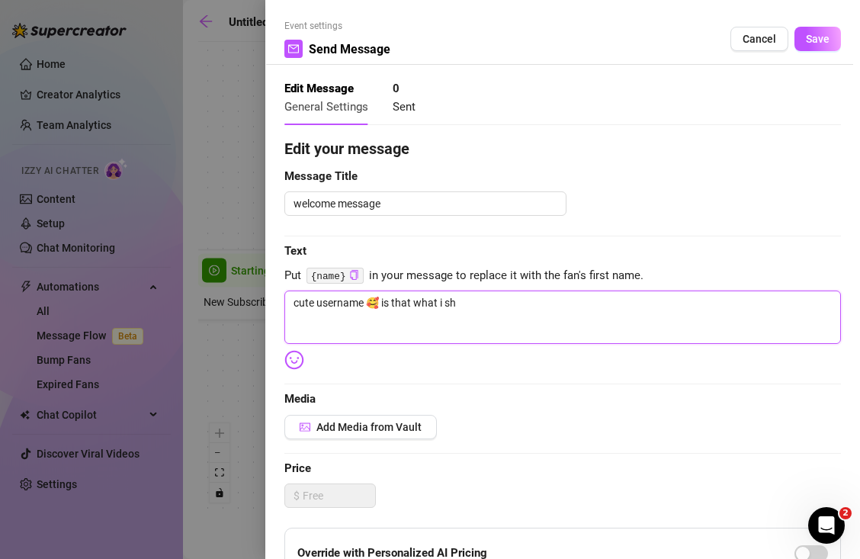
type textarea "cute username 🥰 is that what i sho"
type textarea "cute username 🥰 is that what i shou"
type textarea "cute username 🥰 is that what i shoul"
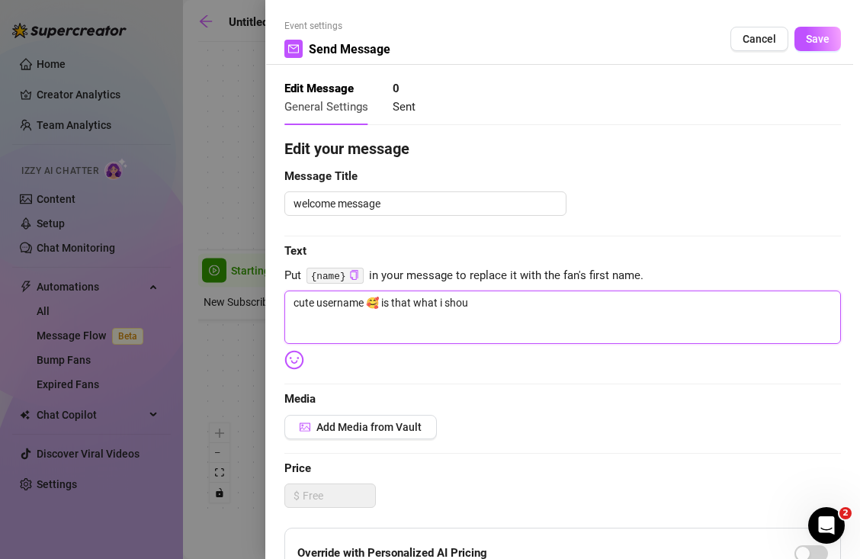
type textarea "cute username 🥰 is that what i shoul"
type textarea "cute username 🥰 is that what i should"
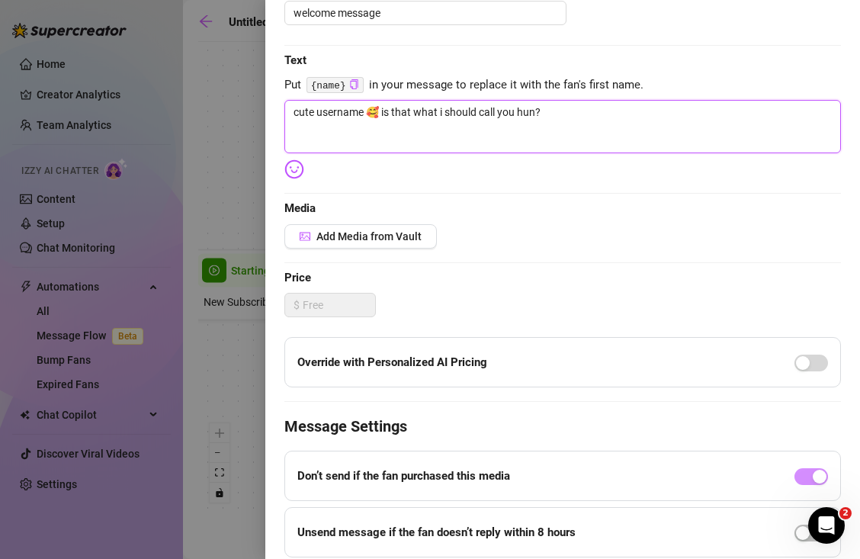
scroll to position [303, 0]
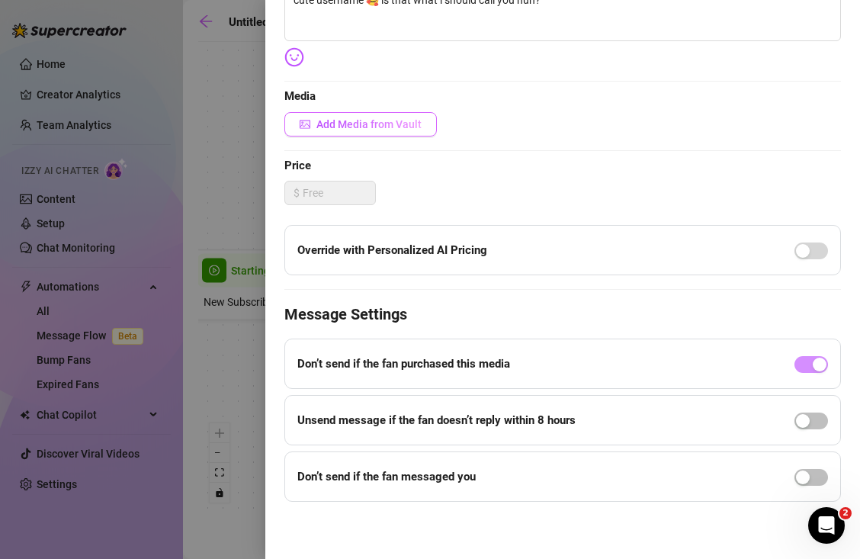
click at [380, 116] on button "Add Media from Vault" at bounding box center [360, 124] width 152 height 24
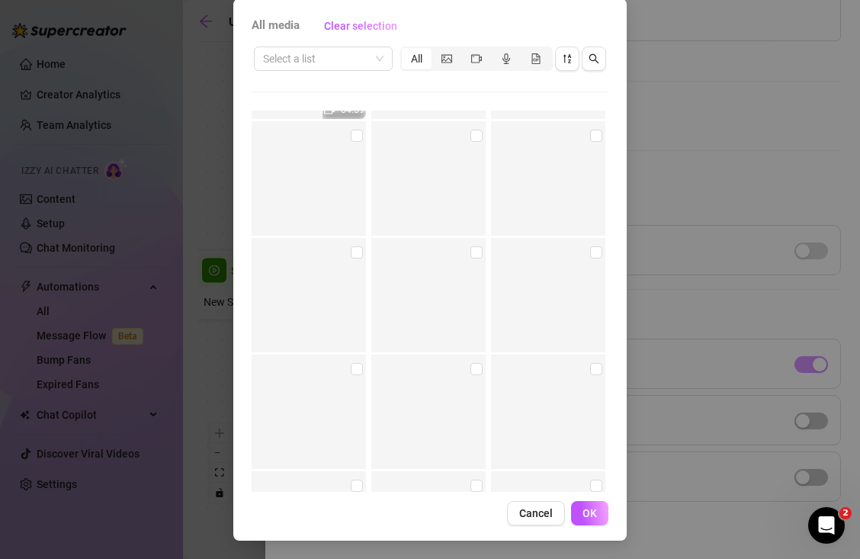
scroll to position [11311, 0]
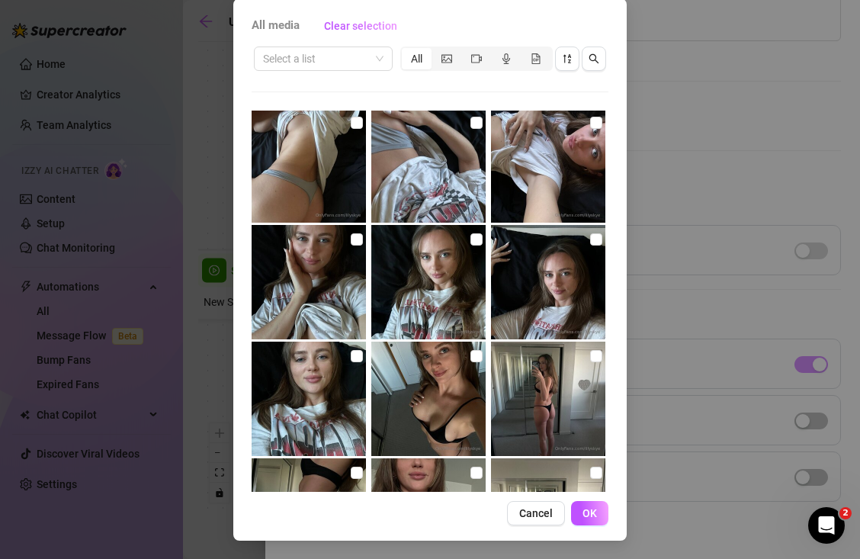
click at [523, 257] on img at bounding box center [548, 282] width 114 height 114
click at [314, 389] on img at bounding box center [308, 398] width 114 height 114
click at [595, 245] on input "checkbox" at bounding box center [596, 239] width 12 height 12
click at [589, 517] on span "OK" at bounding box center [589, 513] width 14 height 12
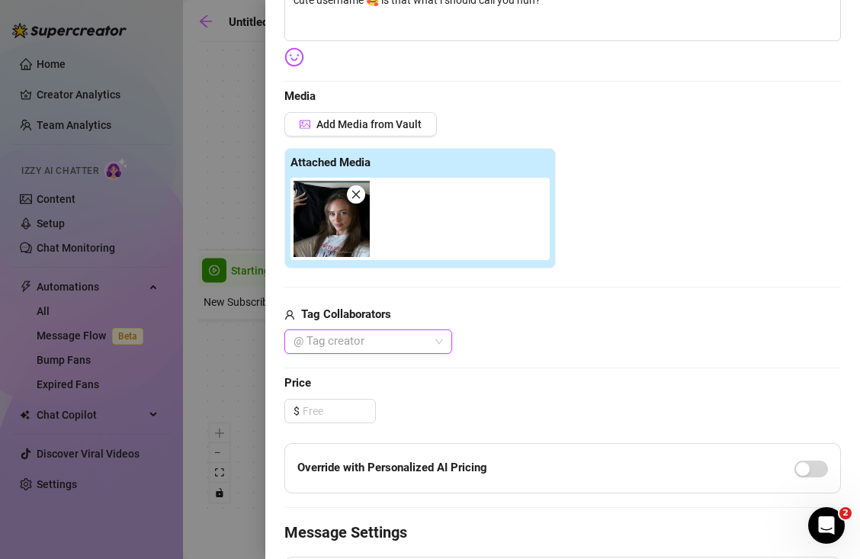
scroll to position [520, 0]
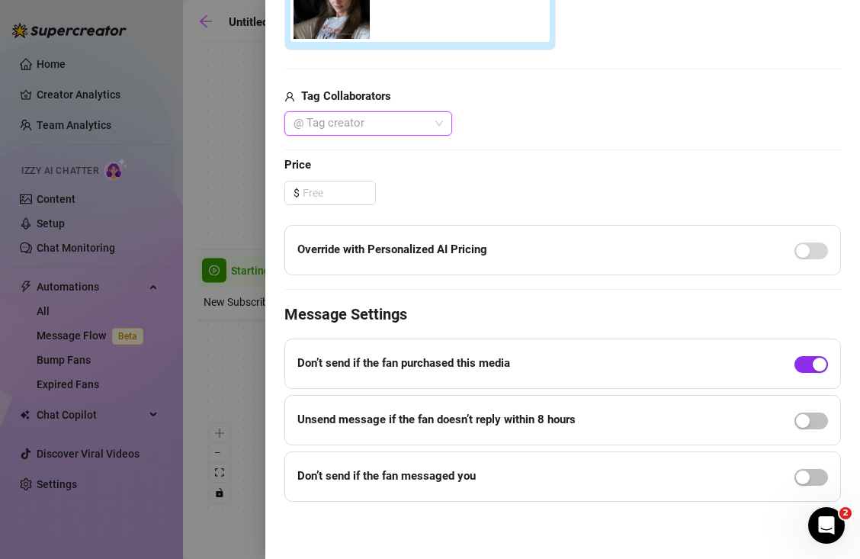
click at [815, 357] on div "button" at bounding box center [819, 364] width 14 height 14
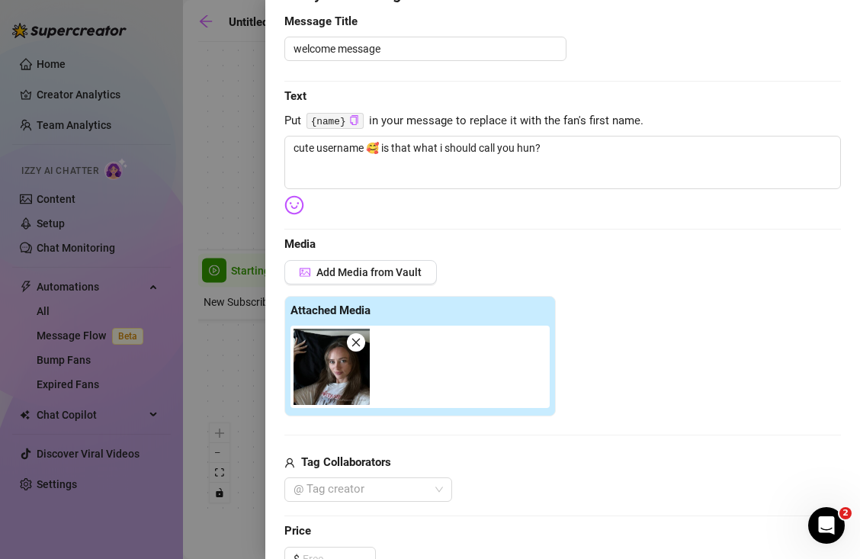
scroll to position [0, 0]
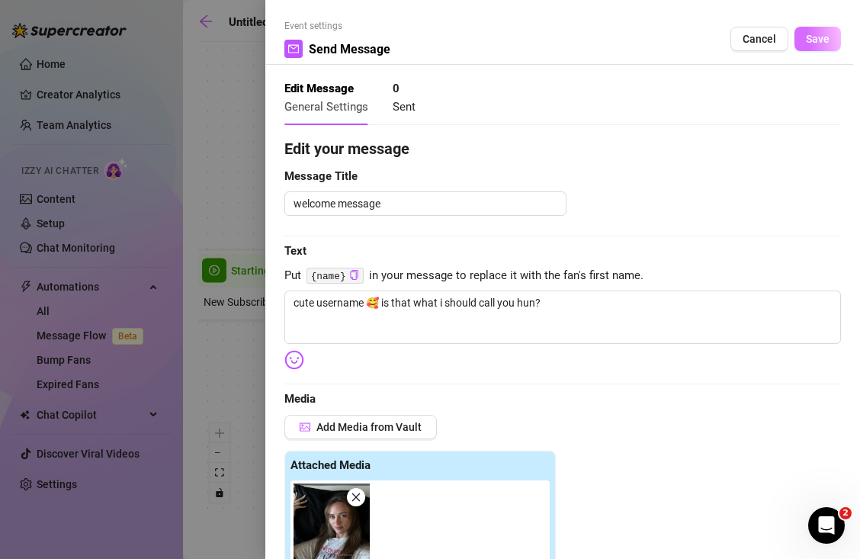
click at [819, 30] on button "Save" at bounding box center [817, 39] width 46 height 24
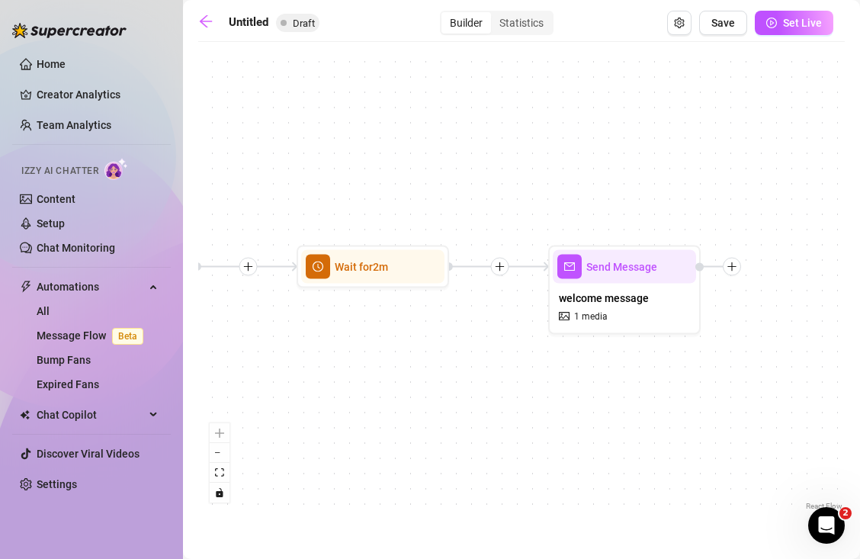
drag, startPoint x: 699, startPoint y: 227, endPoint x: 457, endPoint y: 201, distance: 242.9
click at [457, 200] on div "Send Message welcome message 1 media Wait for 2m Starting Event New Subscriber" at bounding box center [521, 282] width 646 height 464
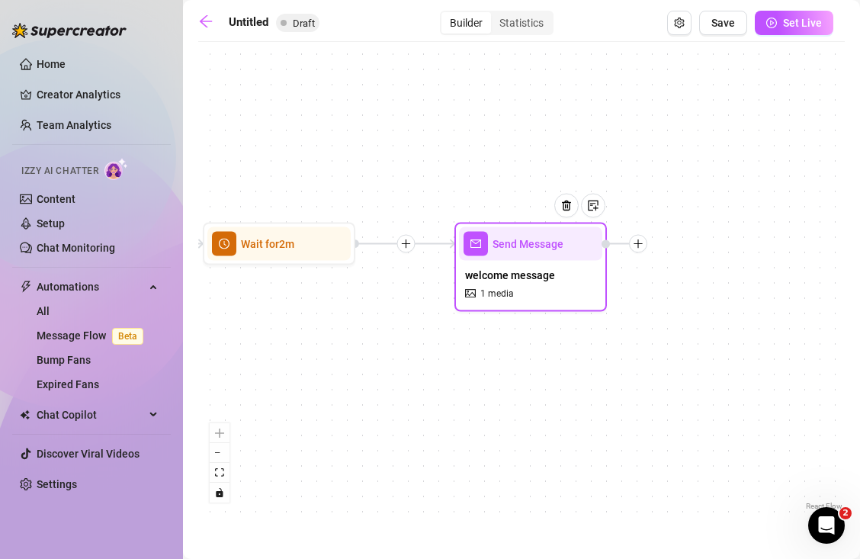
click at [634, 249] on div at bounding box center [638, 244] width 18 height 18
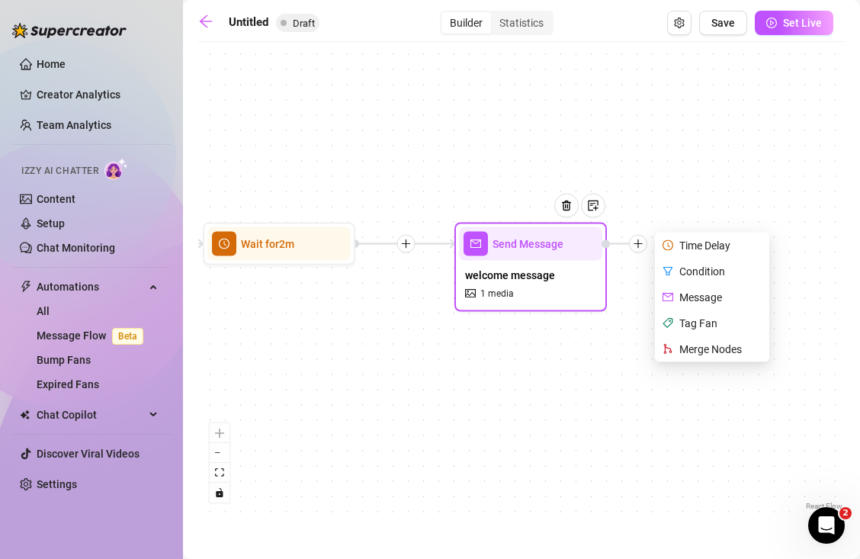
click at [688, 291] on div "Message" at bounding box center [713, 297] width 111 height 26
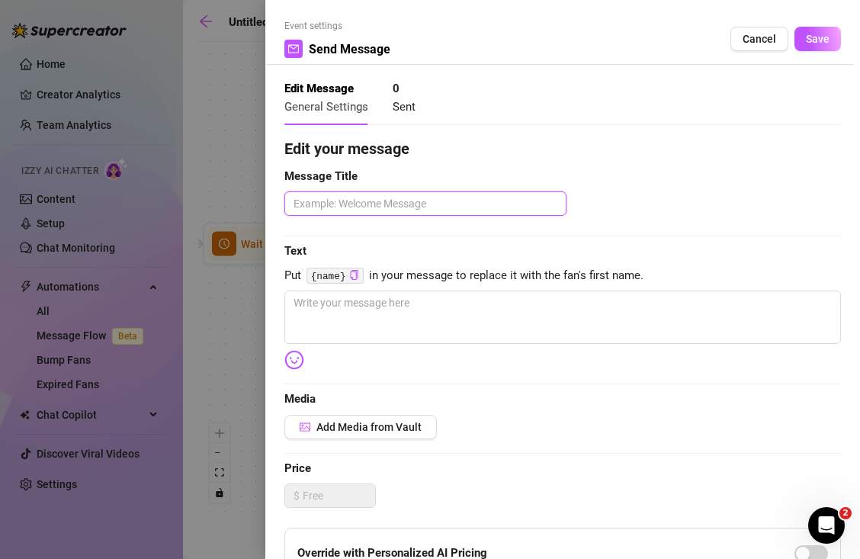
click at [485, 208] on textarea at bounding box center [425, 203] width 282 height 24
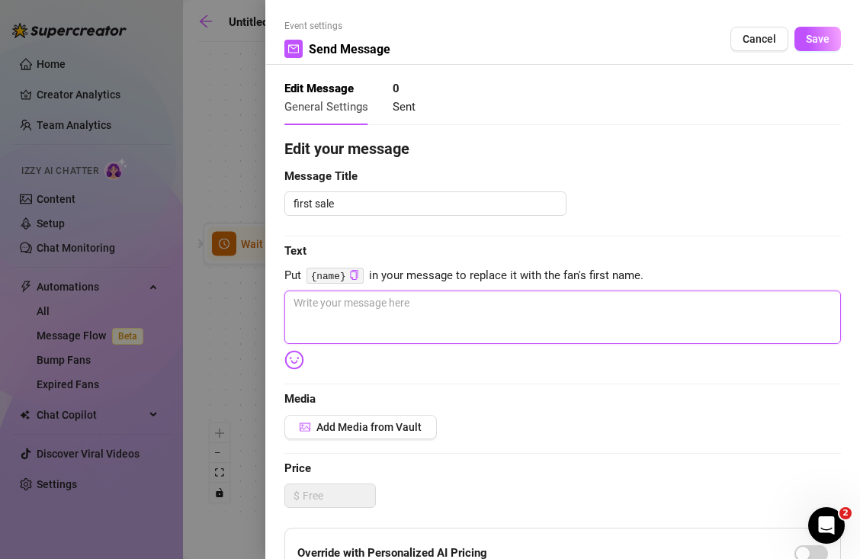
click at [437, 312] on textarea at bounding box center [562, 316] width 556 height 53
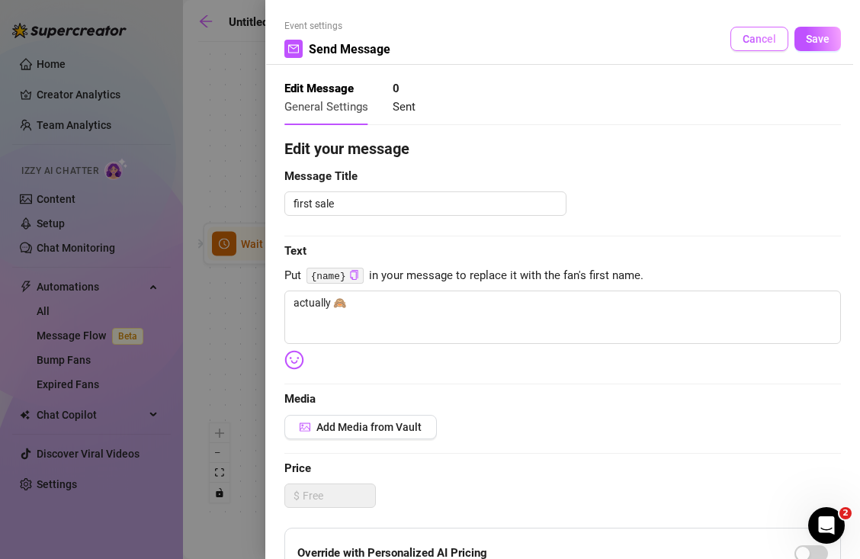
click at [758, 33] on span "Cancel" at bounding box center [759, 39] width 34 height 12
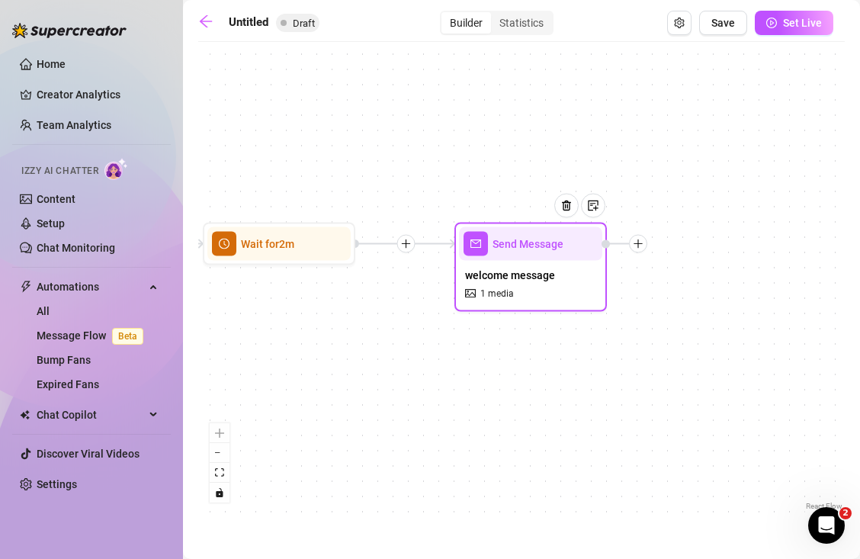
click at [641, 242] on icon "plus" at bounding box center [637, 244] width 11 height 11
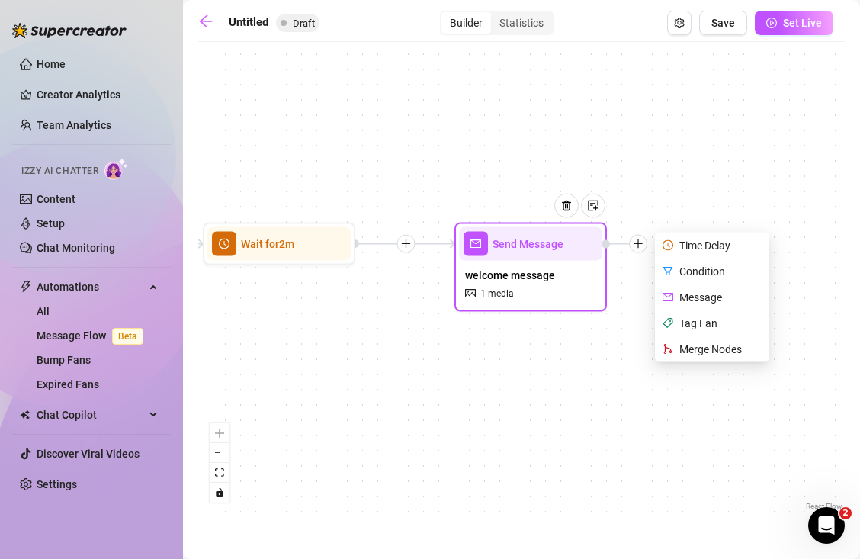
click at [696, 245] on div "Time Delay" at bounding box center [713, 245] width 111 height 26
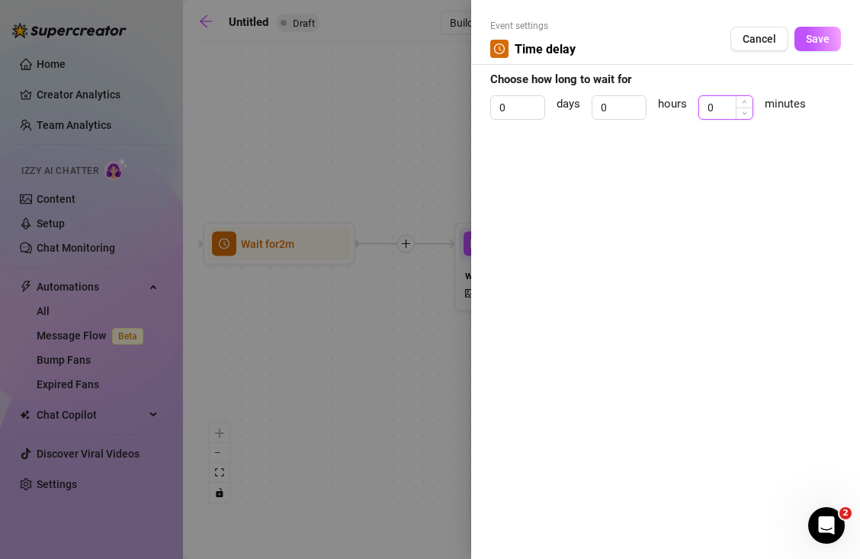
click at [725, 110] on input "0" at bounding box center [725, 107] width 53 height 23
click at [815, 43] on span "Save" at bounding box center [817, 39] width 24 height 12
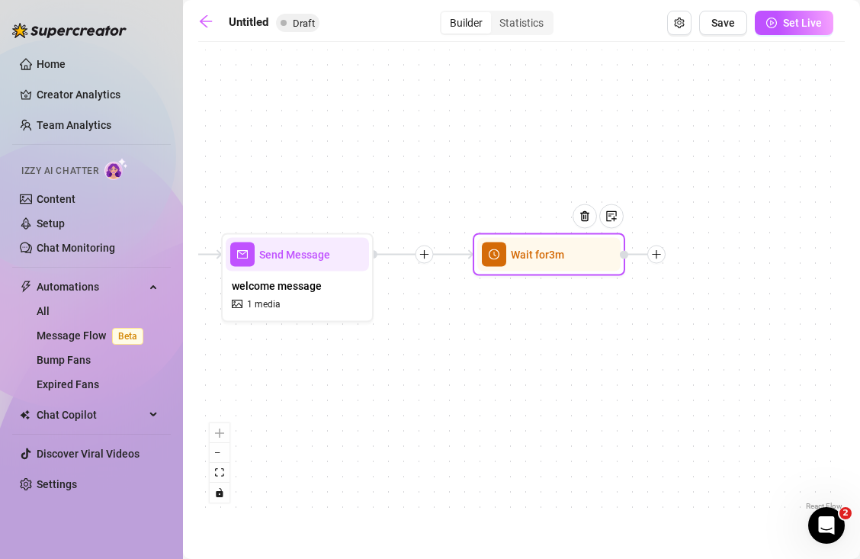
drag, startPoint x: 676, startPoint y: 200, endPoint x: 427, endPoint y: 199, distance: 249.2
click at [428, 199] on div "Wait for 3m Send Message welcome message 1 media Wait for 2m Starting Event New…" at bounding box center [521, 282] width 646 height 464
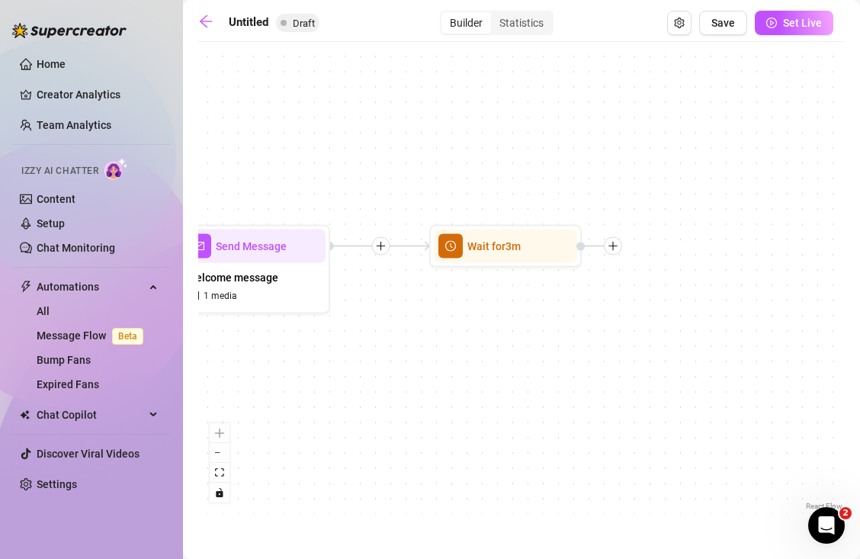
click at [617, 247] on icon "plus" at bounding box center [612, 246] width 11 height 11
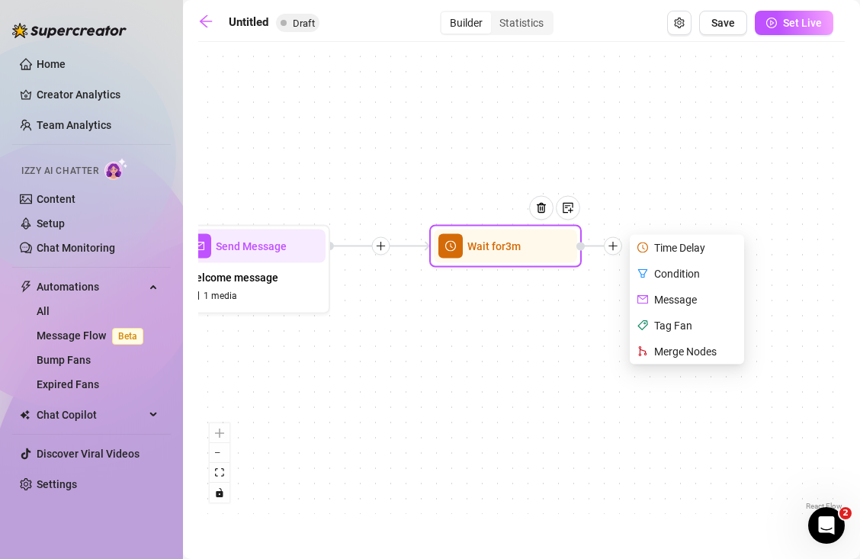
click at [671, 293] on div "Message" at bounding box center [687, 300] width 111 height 26
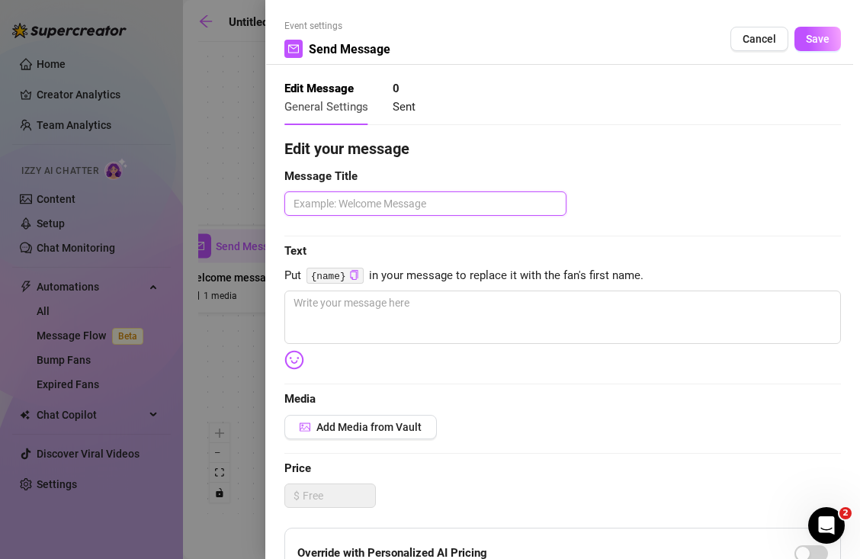
click at [447, 209] on textarea at bounding box center [425, 203] width 282 height 24
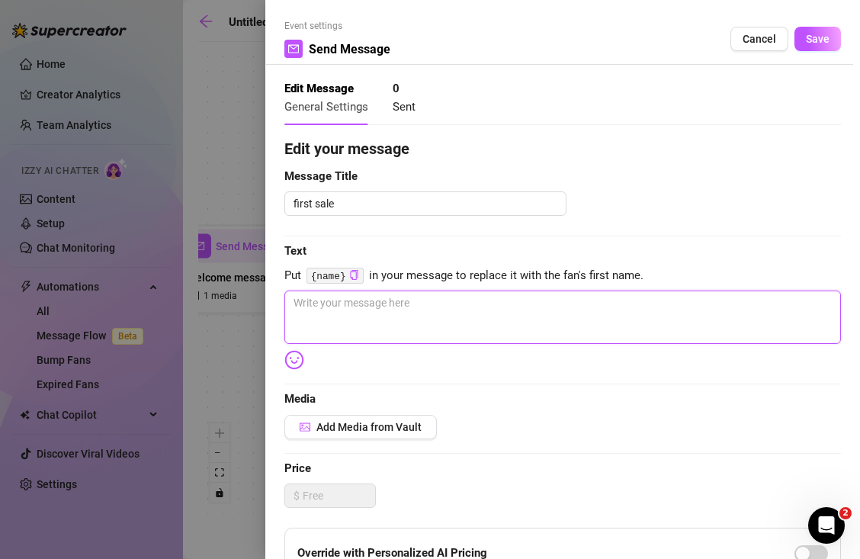
click at [399, 314] on textarea at bounding box center [562, 316] width 556 height 53
click at [401, 320] on textarea "actually.. wait" at bounding box center [562, 316] width 556 height 53
drag, startPoint x: 369, startPoint y: 309, endPoint x: 338, endPoint y: 305, distance: 30.8
click at [338, 305] on textarea "actually.. wait" at bounding box center [562, 316] width 556 height 53
drag, startPoint x: 428, startPoint y: 302, endPoint x: 335, endPoint y: 304, distance: 93.0
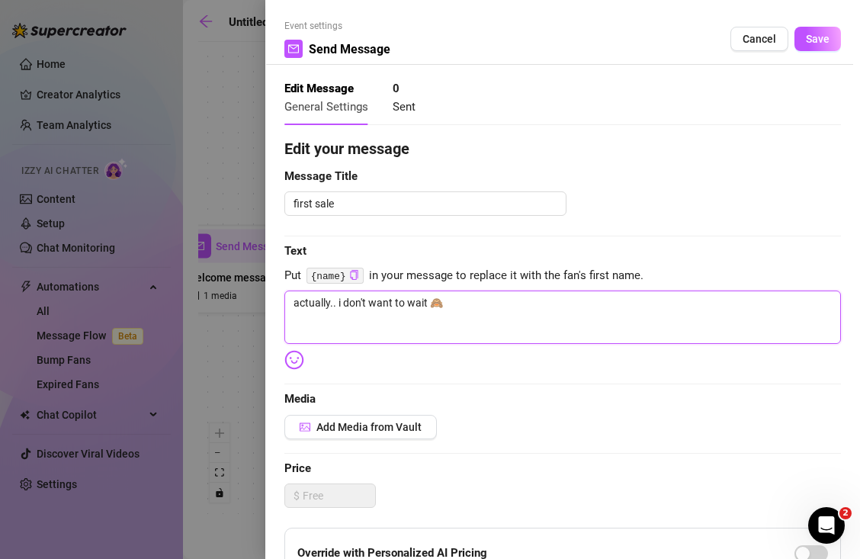
click at [335, 304] on textarea "actually.. i don't want to wait 🙈" at bounding box center [562, 316] width 556 height 53
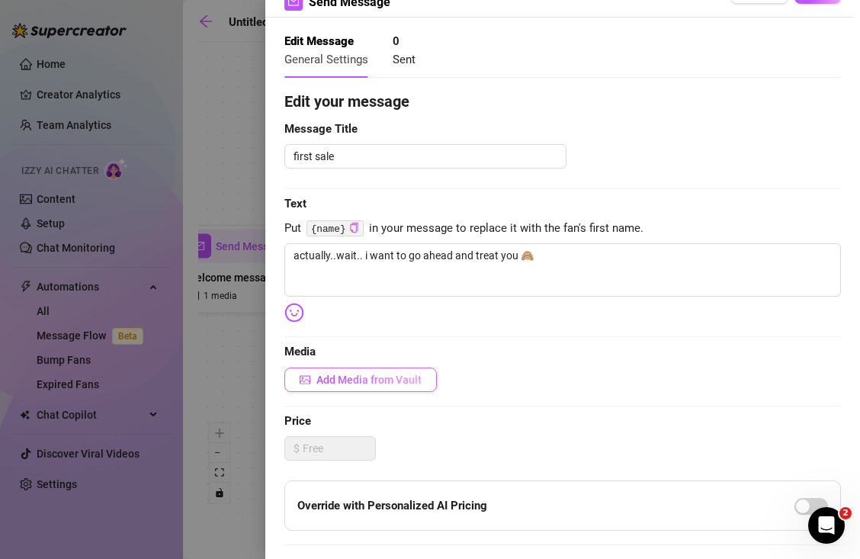
click at [388, 379] on span "Add Media from Vault" at bounding box center [368, 379] width 105 height 12
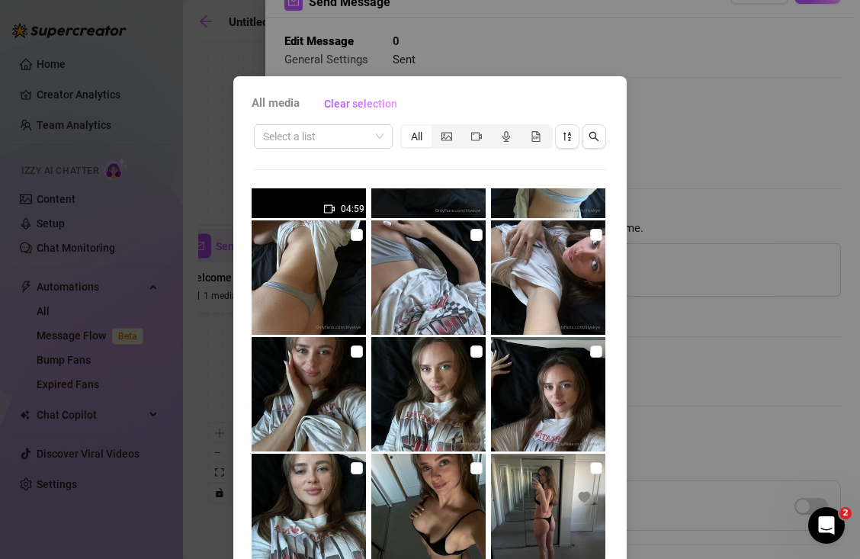
scroll to position [11293, 0]
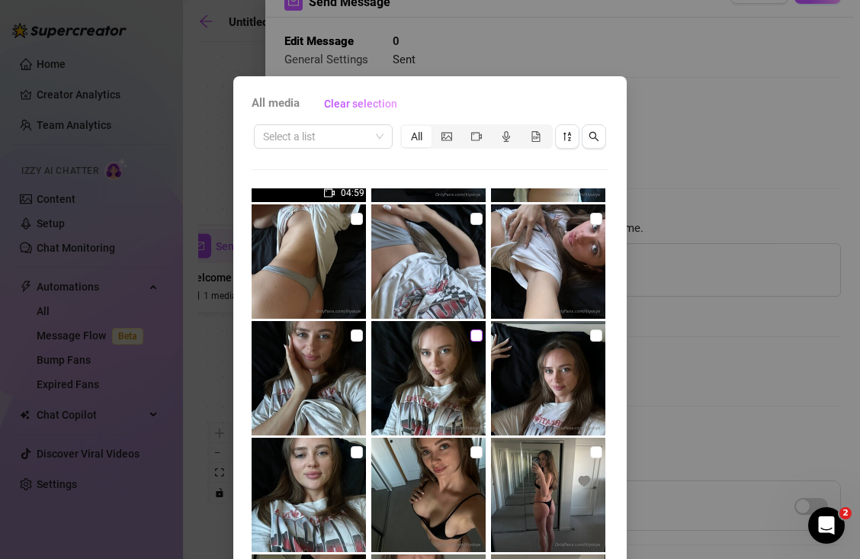
click at [472, 339] on input "checkbox" at bounding box center [476, 335] width 12 height 12
click at [355, 453] on input "checkbox" at bounding box center [357, 452] width 12 height 12
click at [354, 332] on input "checkbox" at bounding box center [357, 335] width 12 height 12
click at [600, 217] on input "checkbox" at bounding box center [596, 219] width 12 height 12
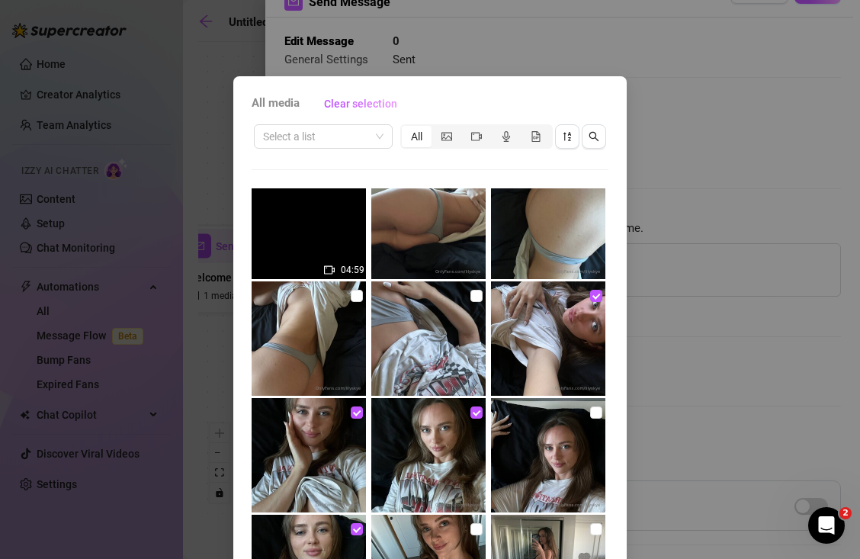
scroll to position [11184, 0]
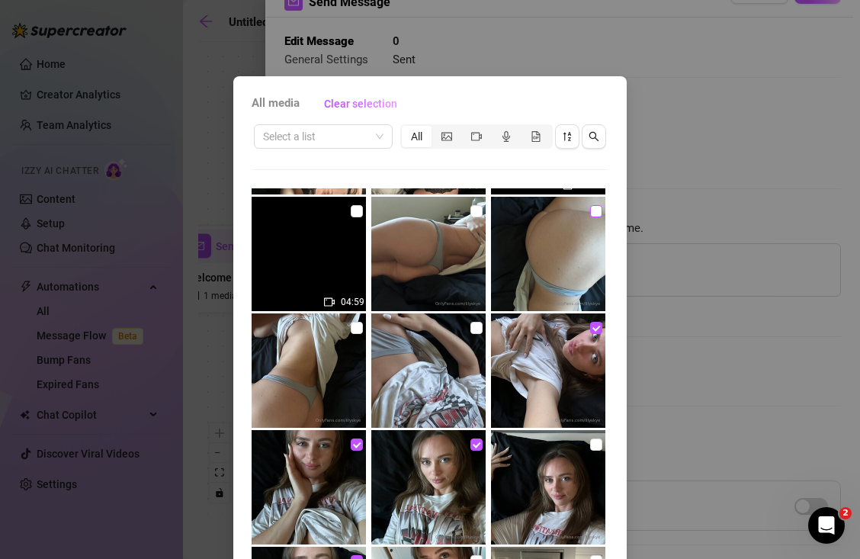
click at [593, 212] on input "checkbox" at bounding box center [596, 211] width 12 height 12
click at [481, 326] on input "checkbox" at bounding box center [476, 328] width 12 height 12
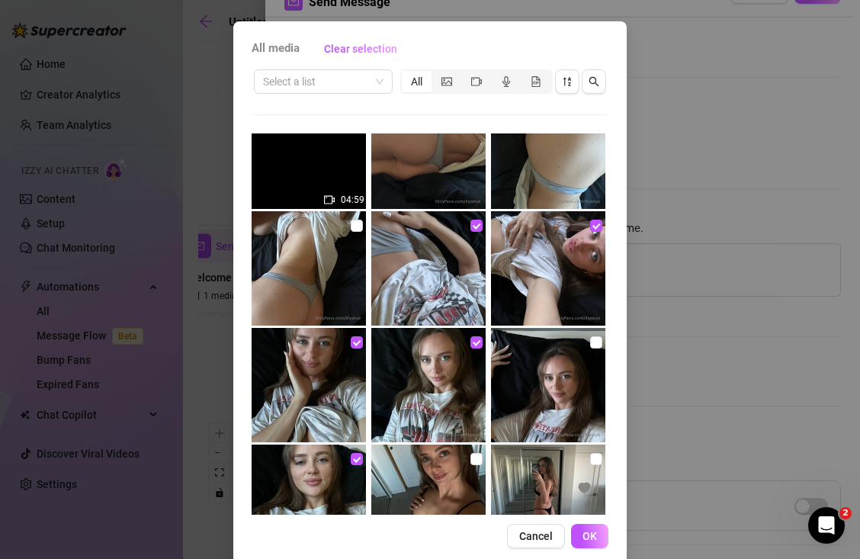
scroll to position [59, 0]
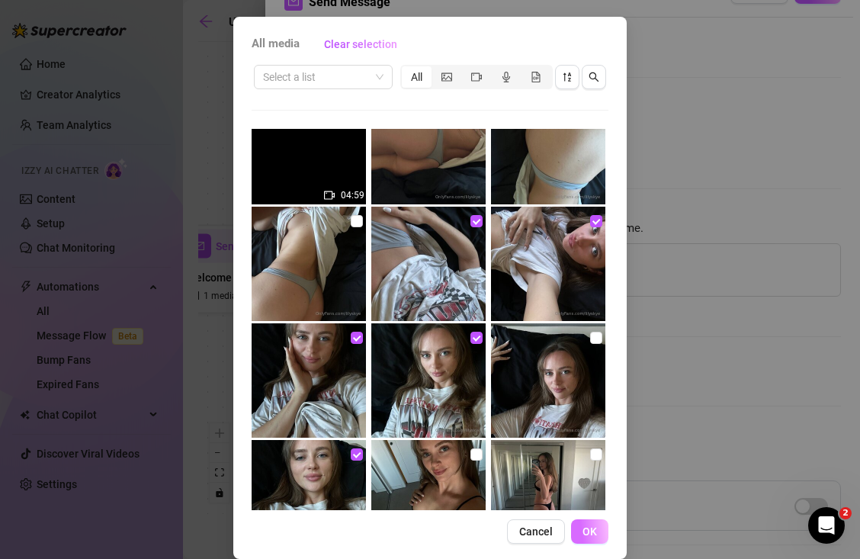
click at [596, 532] on span "OK" at bounding box center [589, 531] width 14 height 12
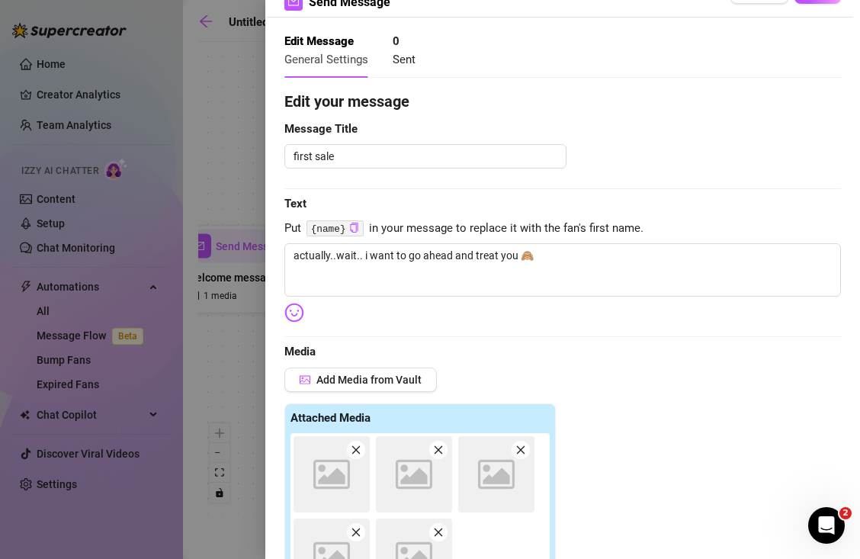
scroll to position [354, 0]
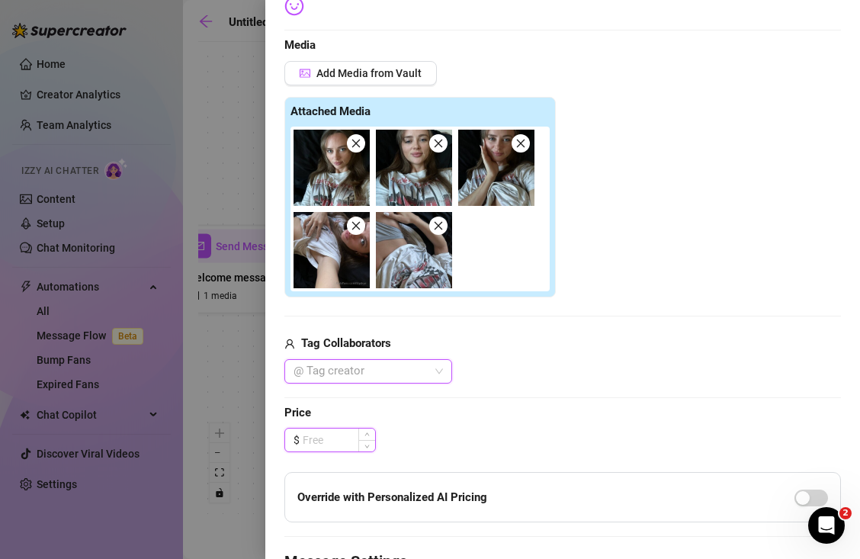
click at [351, 440] on input at bounding box center [339, 439] width 72 height 23
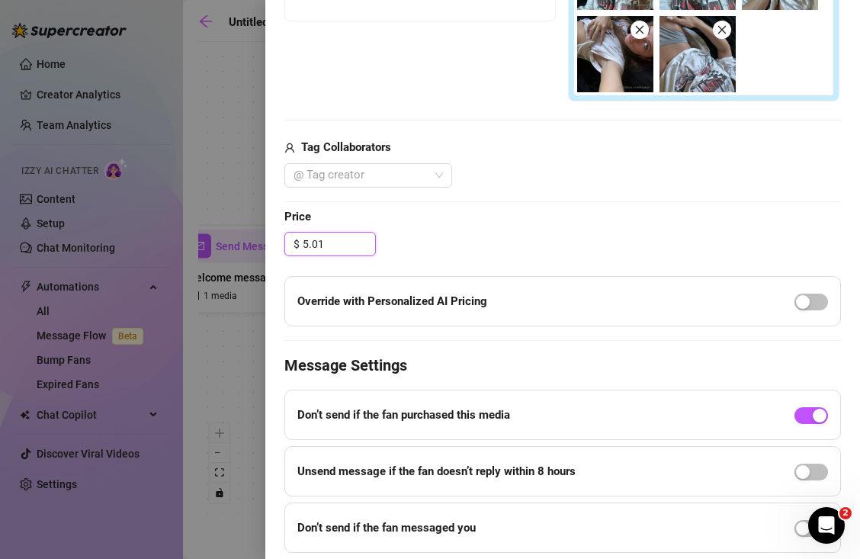
scroll to position [582, 0]
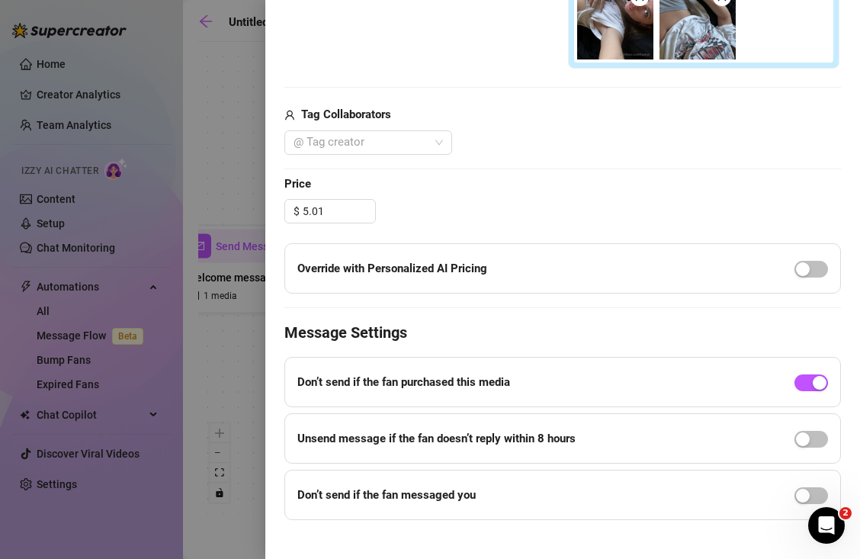
click at [575, 318] on div "Edit your message Message Title first sale Text Put {name} in your message to r…" at bounding box center [562, 37] width 556 height 965
click at [810, 378] on span "button" at bounding box center [811, 382] width 34 height 17
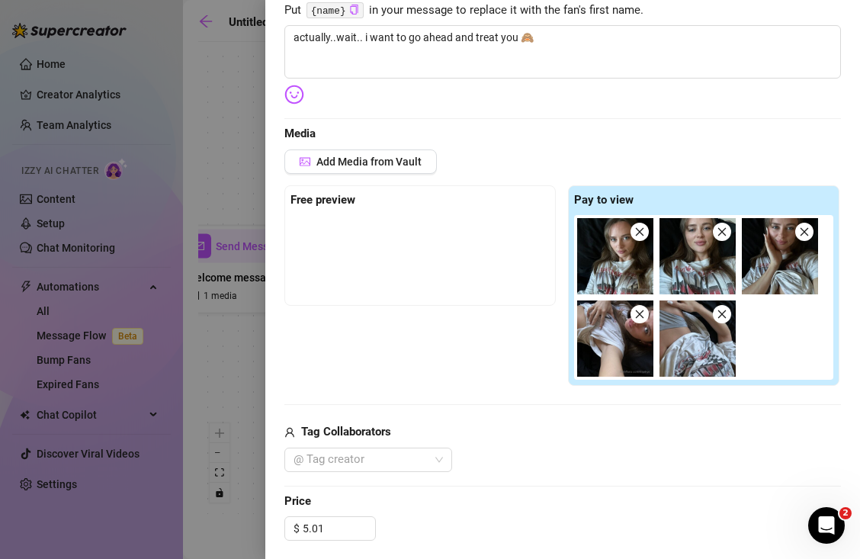
scroll to position [0, 0]
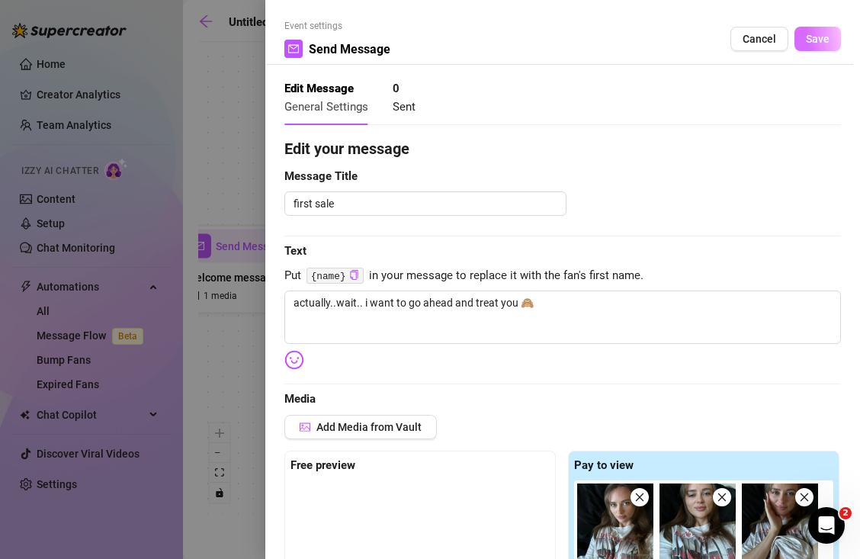
click at [806, 40] on span "Save" at bounding box center [817, 39] width 24 height 12
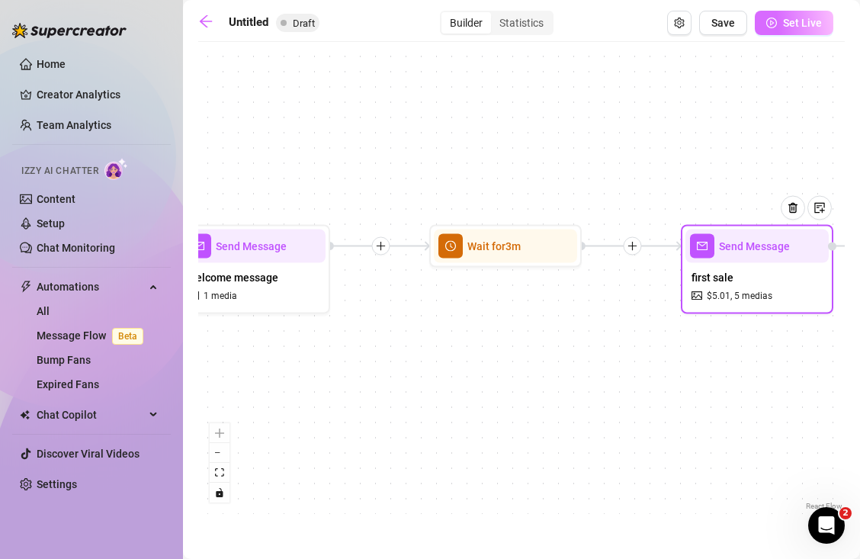
click at [794, 21] on span "Set Live" at bounding box center [802, 23] width 39 height 12
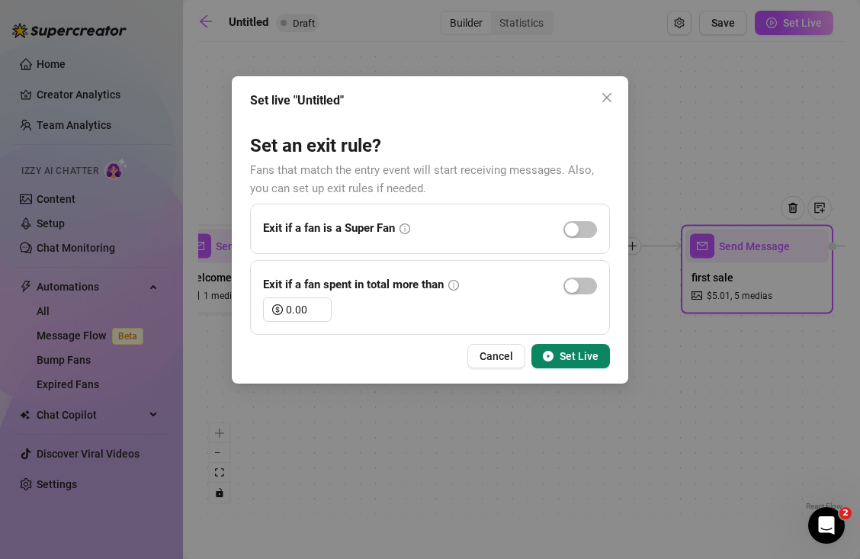
click at [559, 347] on button "Set Live" at bounding box center [570, 356] width 78 height 24
